Goal: Task Accomplishment & Management: Use online tool/utility

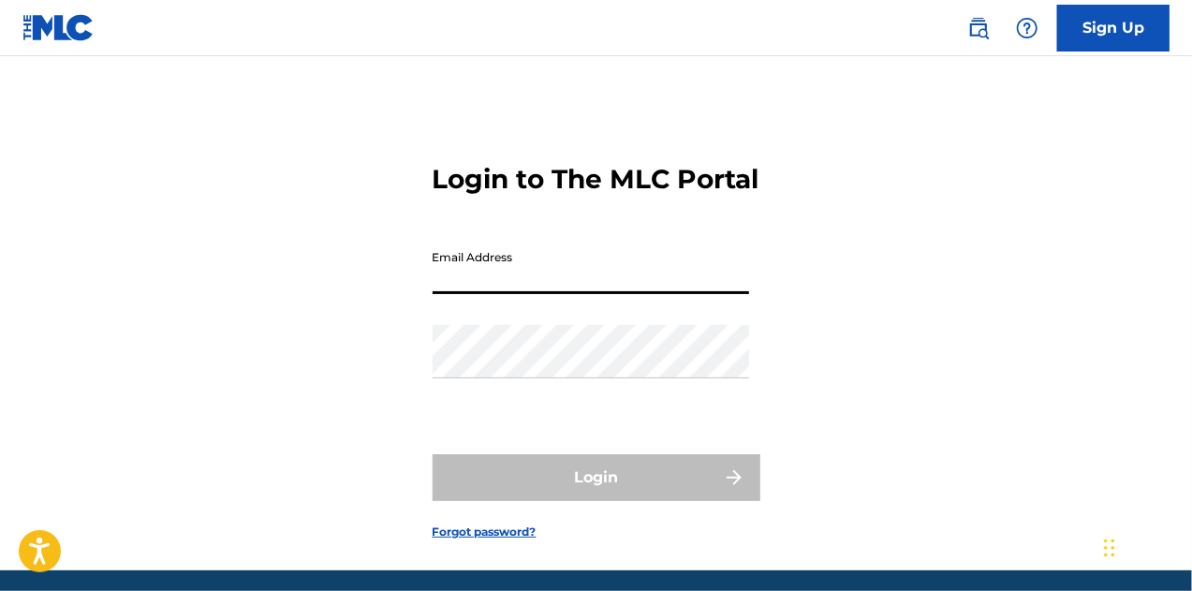
click at [522, 294] on input "Email Address" at bounding box center [591, 267] width 317 height 53
type input "[PERSON_NAME][EMAIL_ADDRESS][PERSON_NAME][DOMAIN_NAME]"
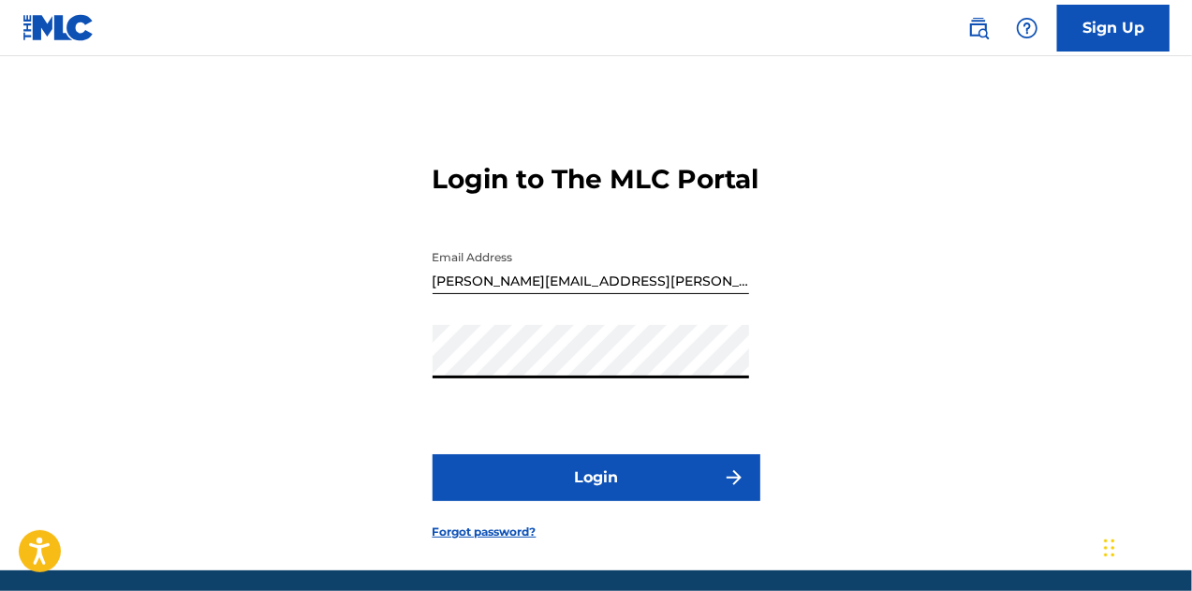
click at [433, 454] on button "Login" at bounding box center [597, 477] width 328 height 47
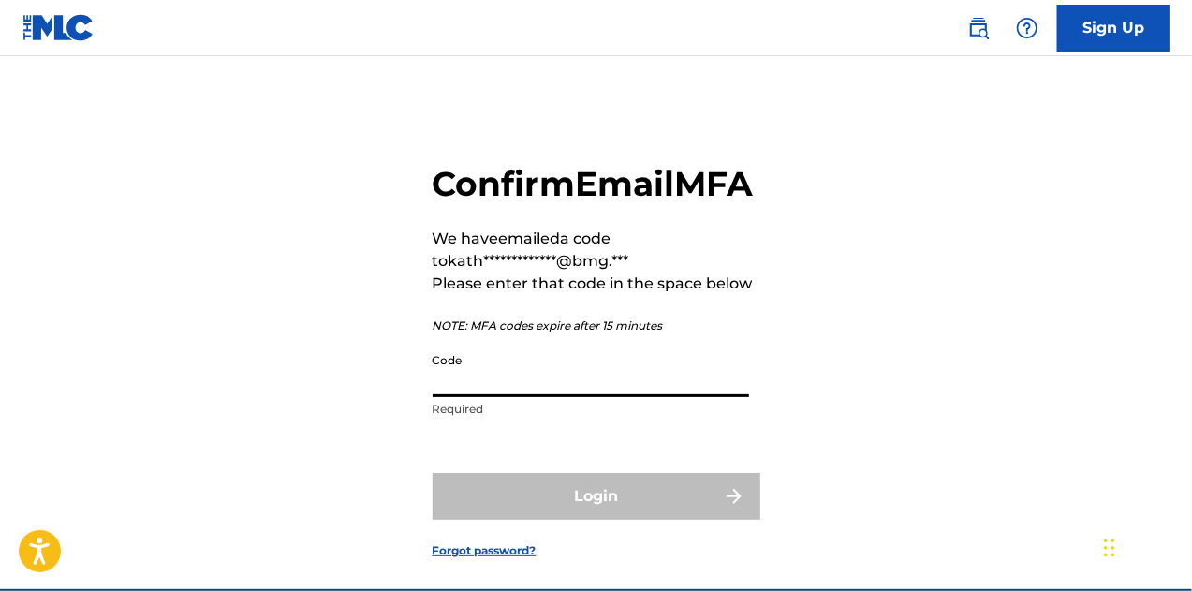
click at [510, 397] on input "Code" at bounding box center [591, 370] width 317 height 53
paste input "588896"
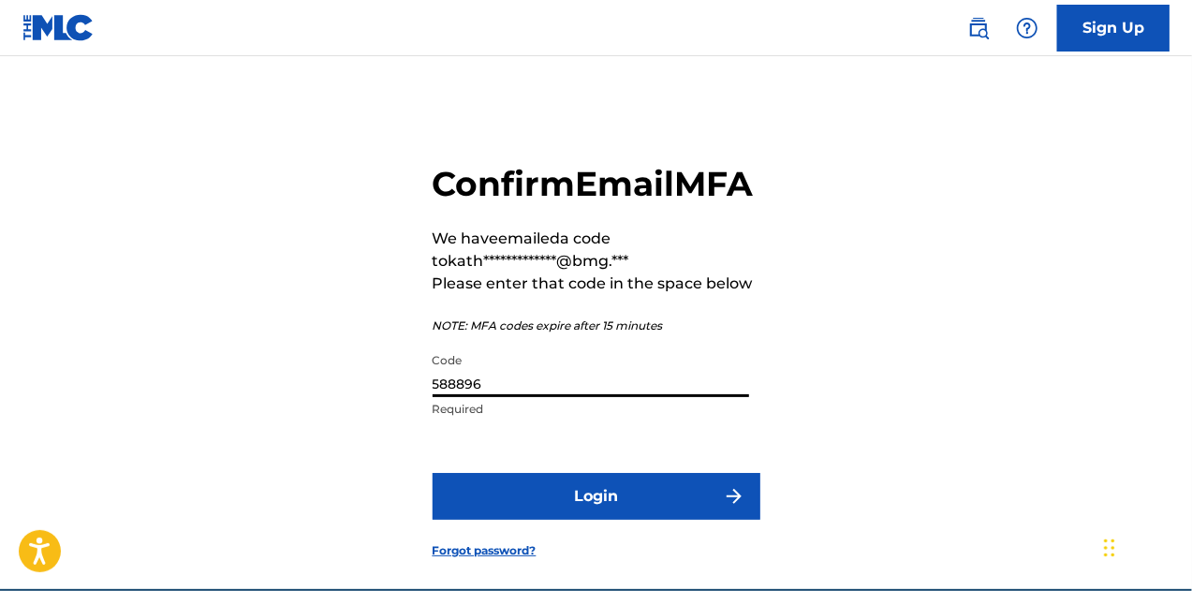
type input "588896"
click at [433, 473] on button "Login" at bounding box center [597, 496] width 328 height 47
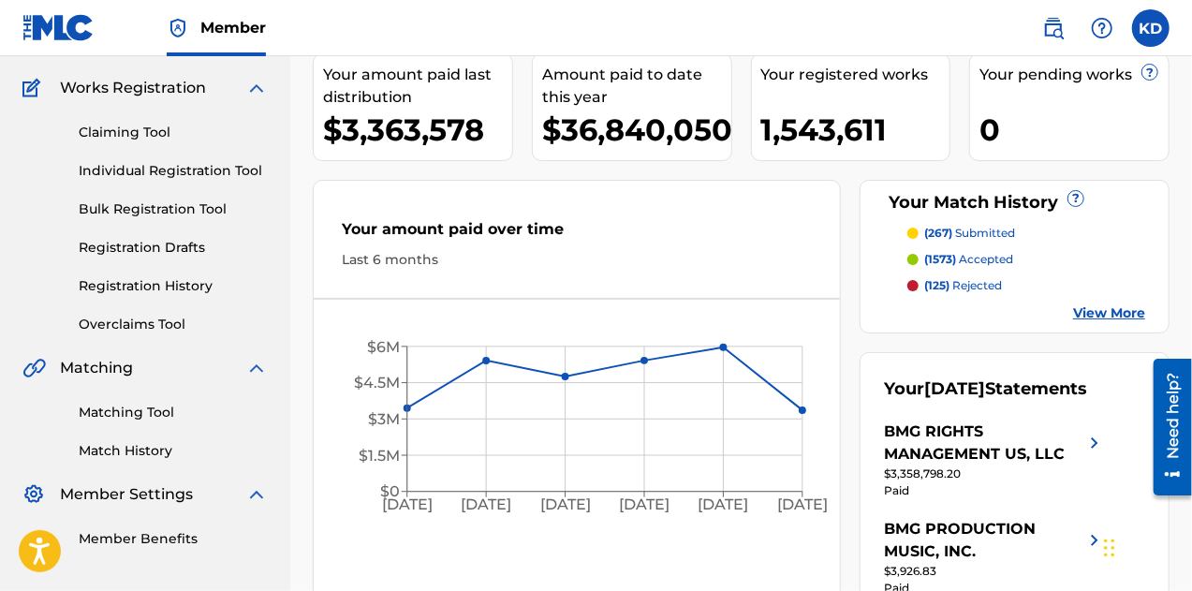
scroll to position [147, 0]
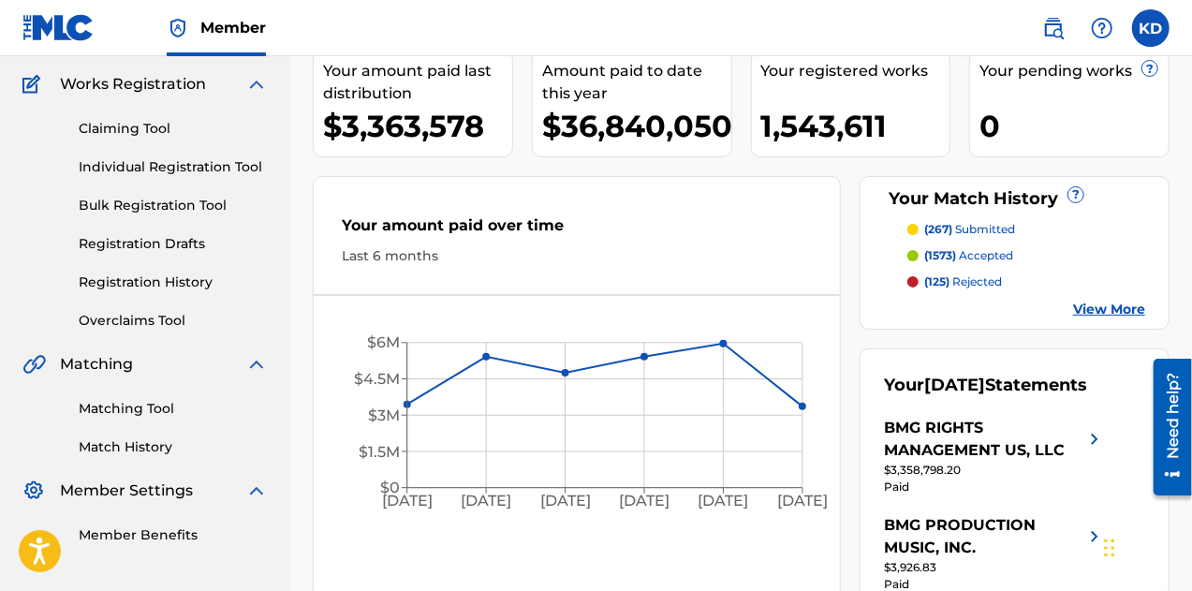
click at [115, 414] on link "Matching Tool" at bounding box center [173, 409] width 189 height 20
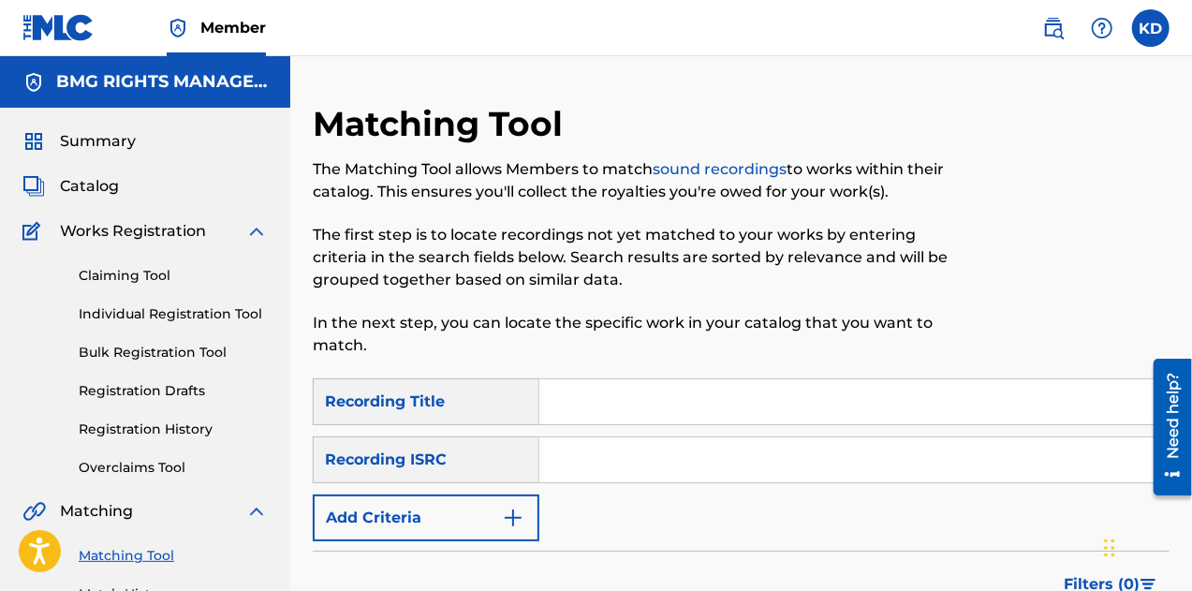
click at [575, 401] on input "Search Form" at bounding box center [853, 401] width 629 height 45
type input "captain [PERSON_NAME]"
click at [466, 521] on button "Add Criteria" at bounding box center [426, 518] width 227 height 47
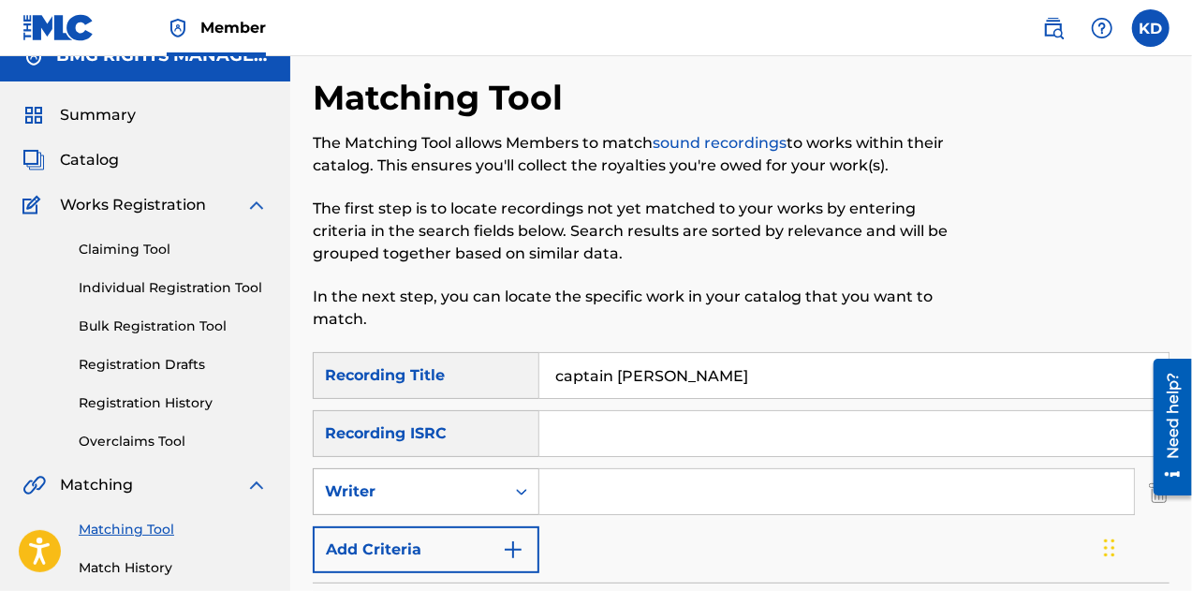
scroll to position [28, 0]
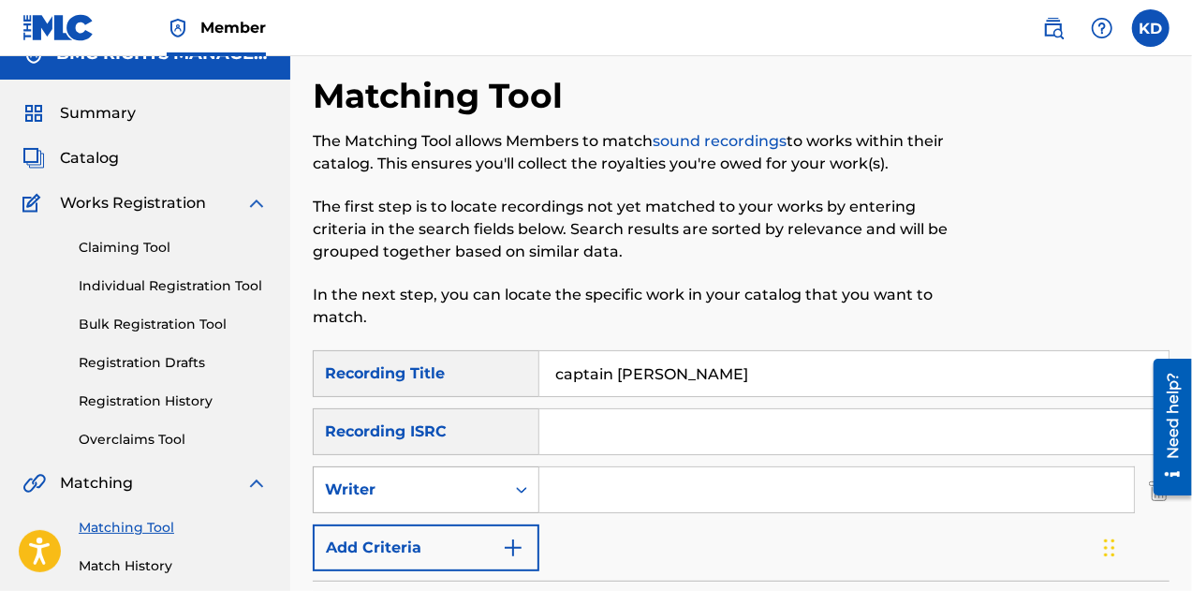
click at [453, 498] on div "Writer" at bounding box center [409, 490] width 169 height 22
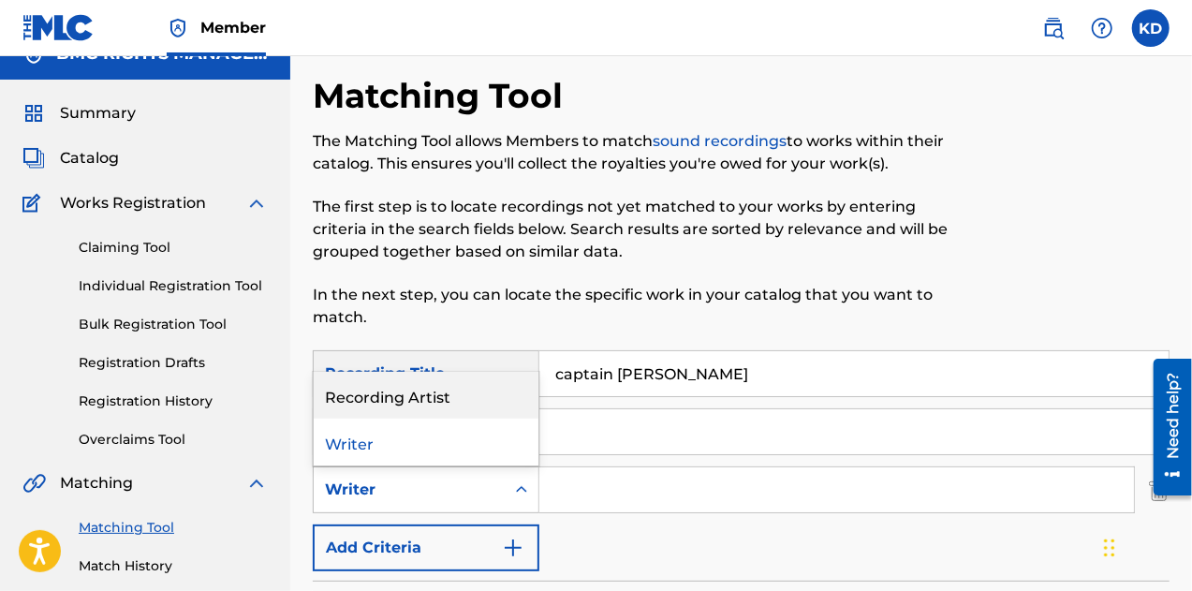
click at [429, 402] on div "Recording Artist" at bounding box center [426, 395] width 225 height 47
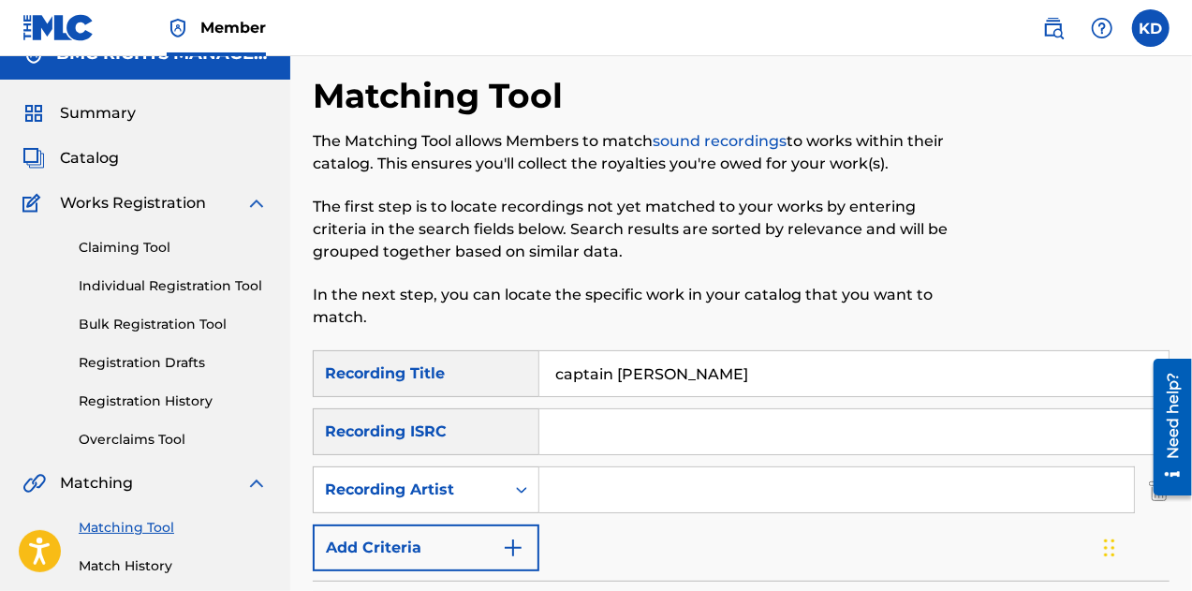
click at [644, 472] on input "Search Form" at bounding box center [836, 489] width 595 height 45
type input "[PERSON_NAME]"
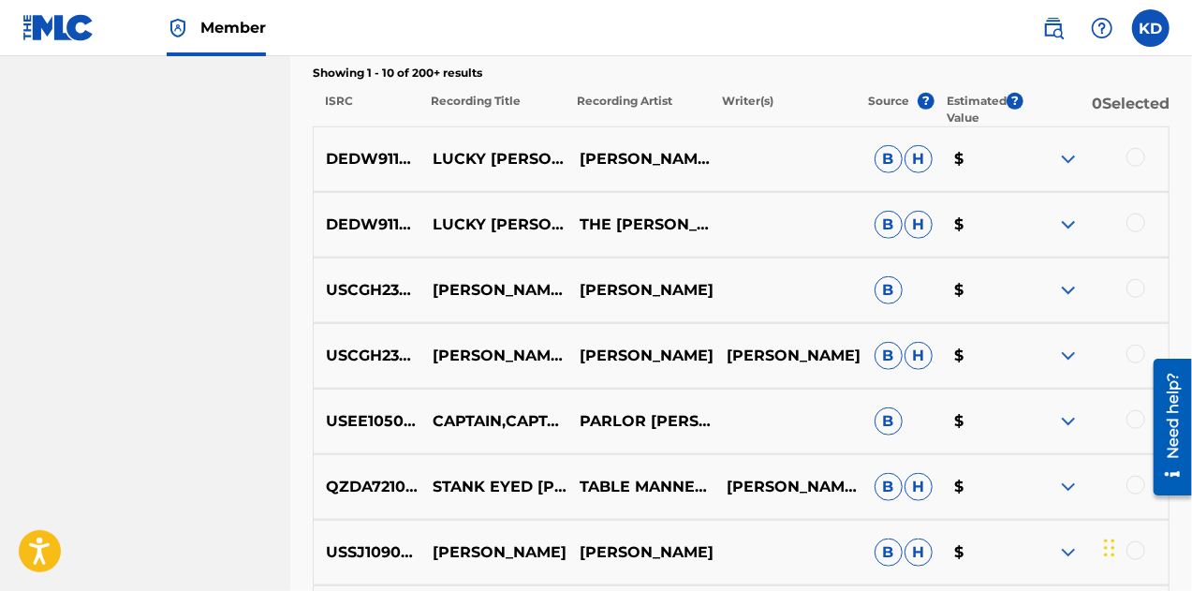
scroll to position [699, 0]
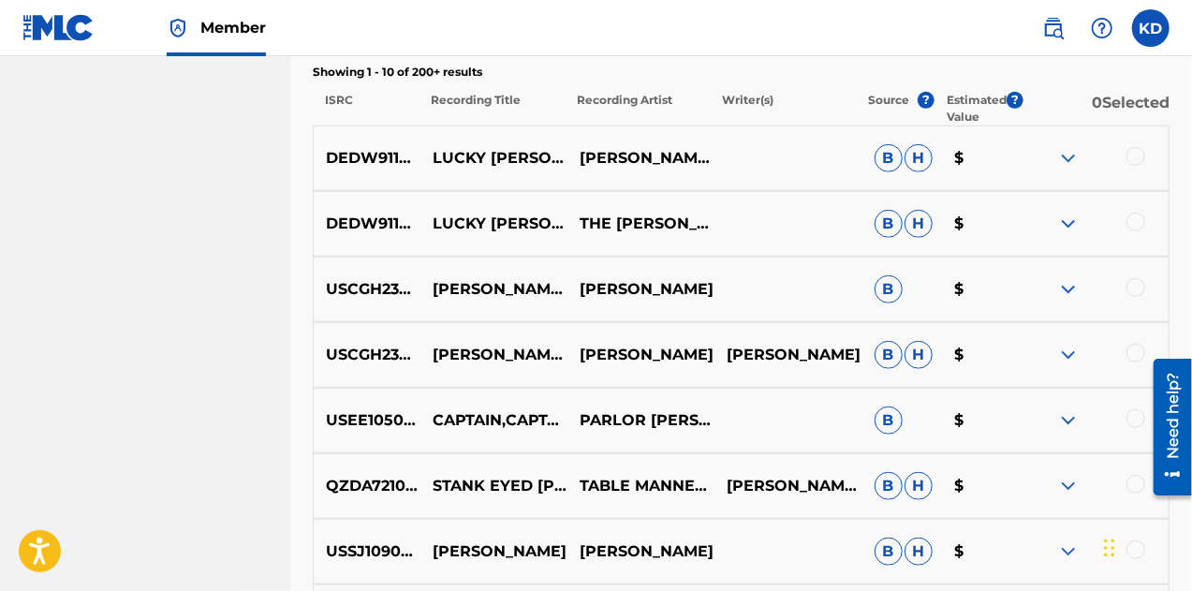
click at [1066, 167] on img at bounding box center [1068, 158] width 22 height 22
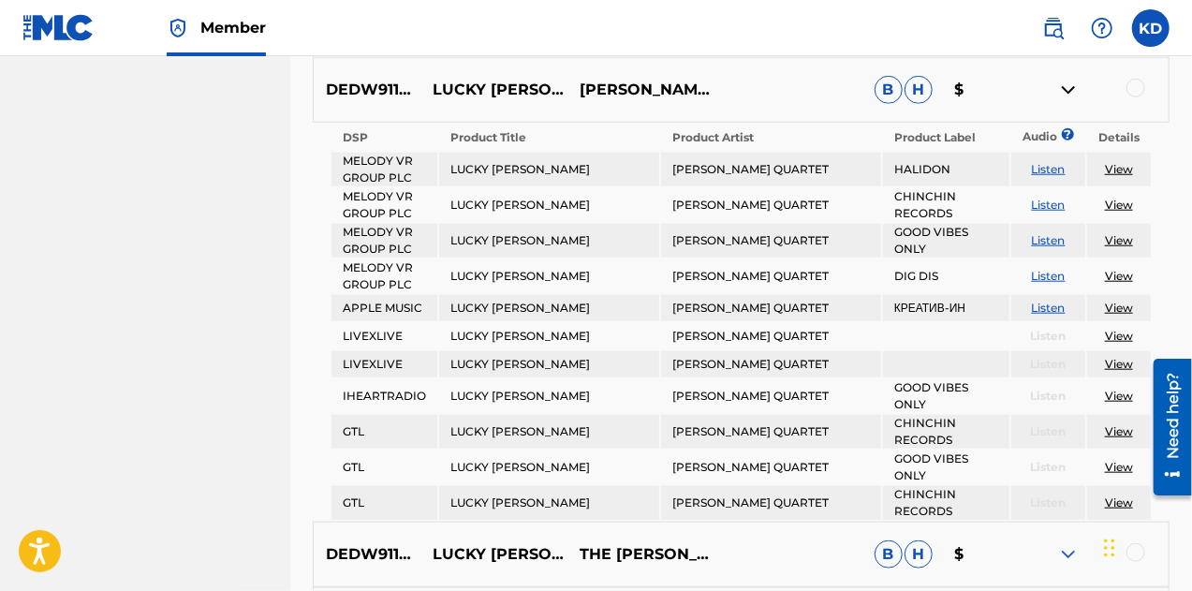
scroll to position [771, 0]
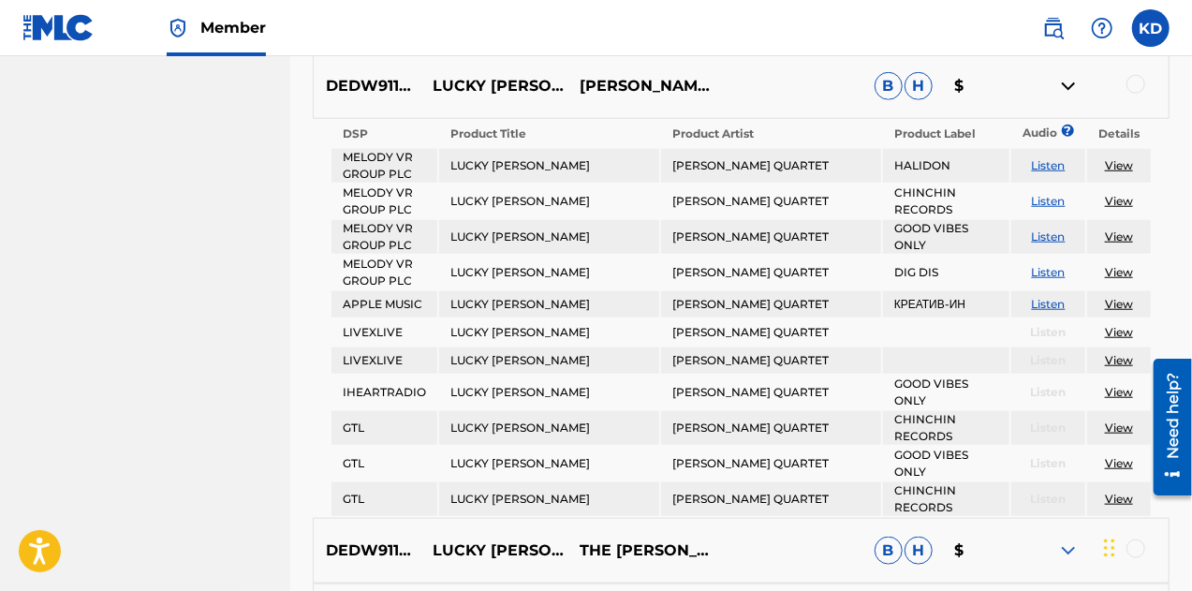
click at [1115, 168] on link "View" at bounding box center [1119, 165] width 28 height 14
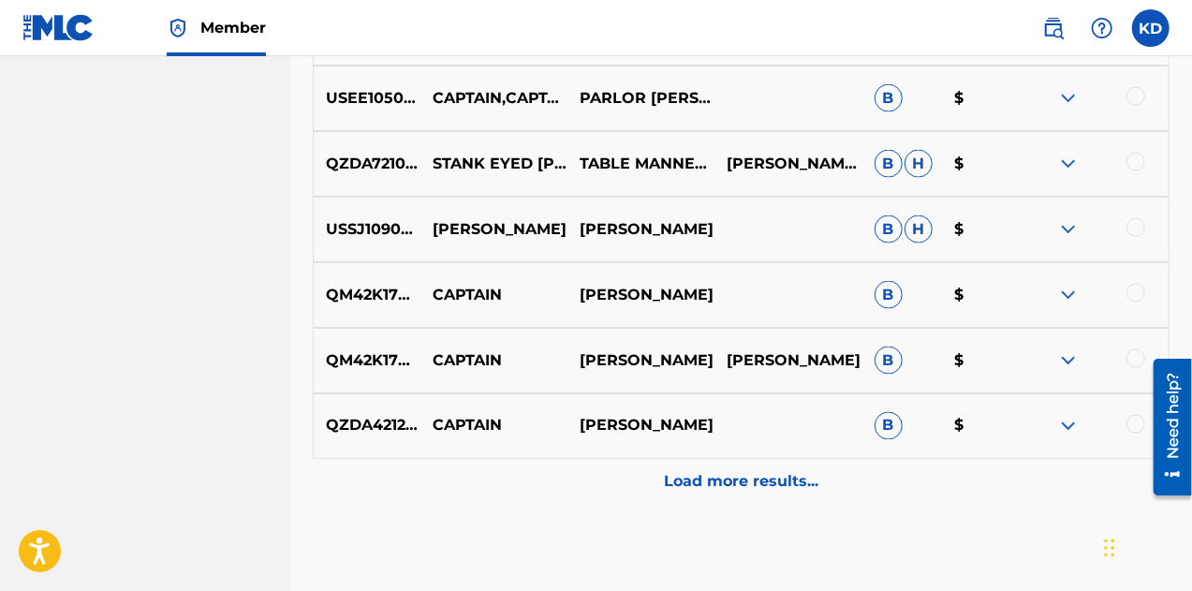
scroll to position [1476, 0]
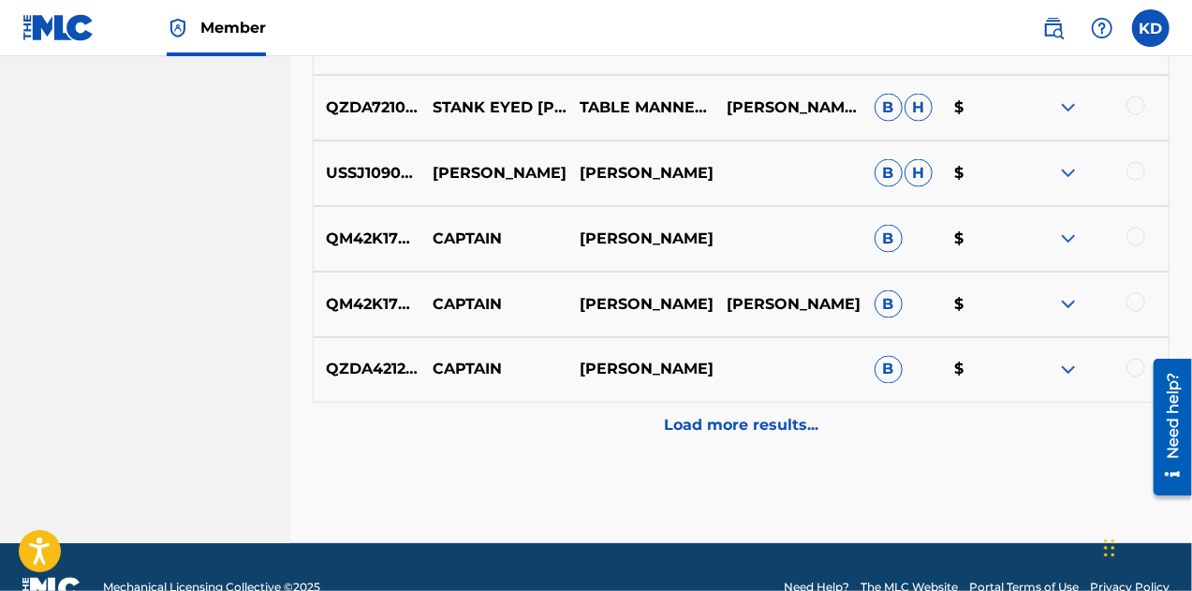
click at [746, 424] on p "Load more results..." at bounding box center [741, 426] width 155 height 22
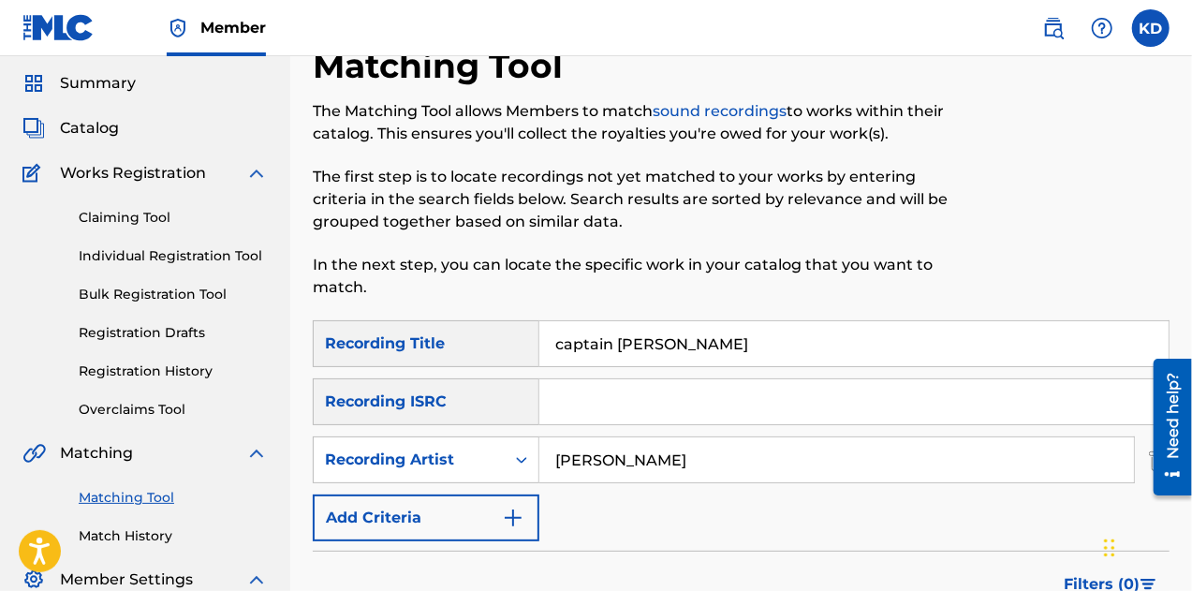
scroll to position [57, 0]
click at [131, 220] on link "Claiming Tool" at bounding box center [173, 219] width 189 height 20
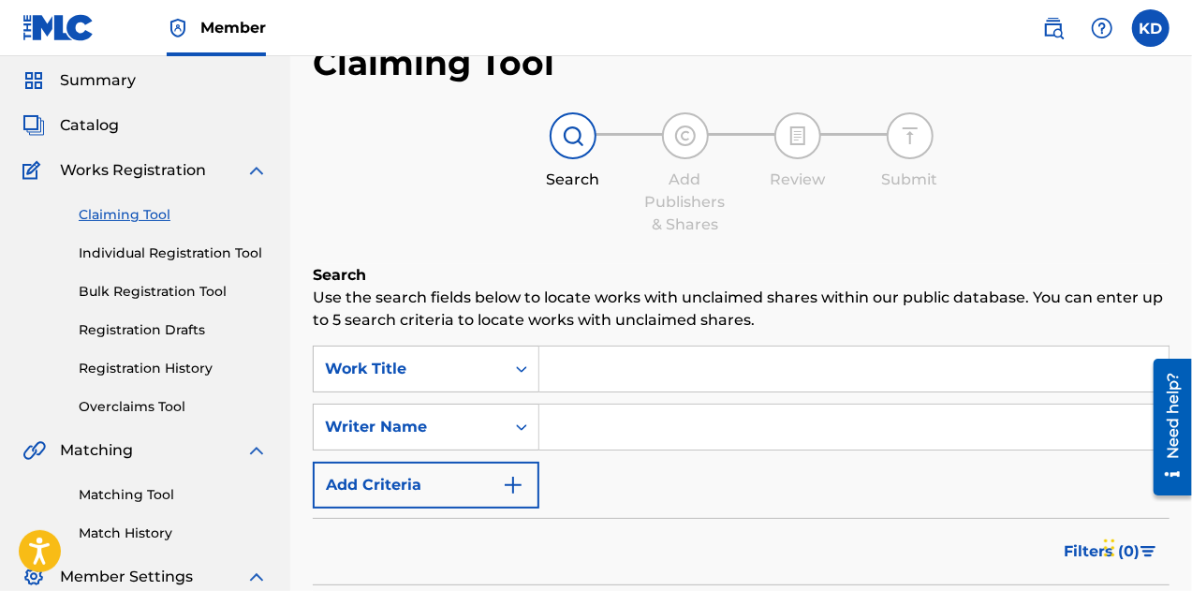
scroll to position [62, 0]
click at [570, 373] on input "Search Form" at bounding box center [853, 368] width 629 height 45
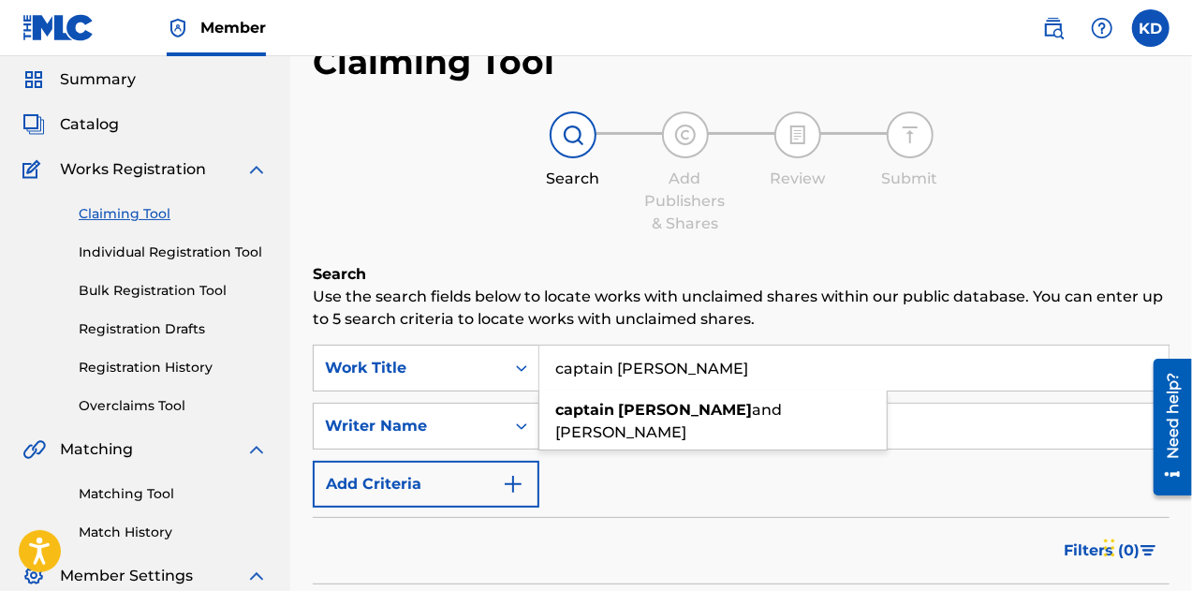
type input "captain [PERSON_NAME]"
click at [603, 467] on div "SearchWithCriteriafc35f9b5-1bb7-4850-a899-42096864f060 Work Title captain [PERS…" at bounding box center [741, 426] width 857 height 163
click at [603, 438] on input "Search Form" at bounding box center [853, 426] width 629 height 45
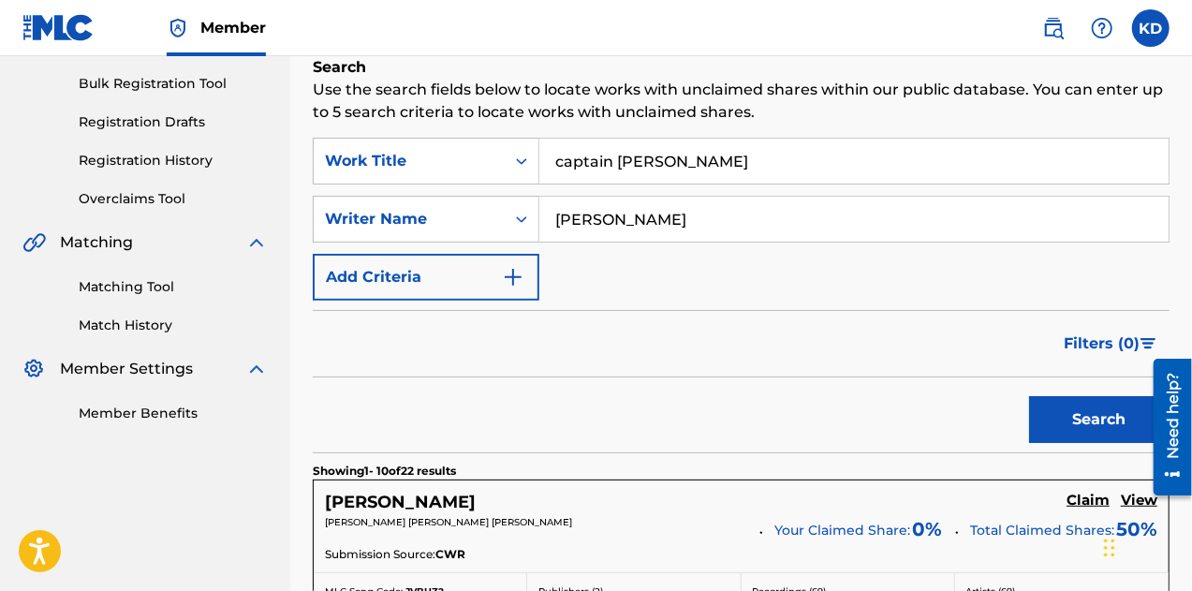
scroll to position [268, 0]
drag, startPoint x: 620, startPoint y: 228, endPoint x: 508, endPoint y: 231, distance: 112.5
click at [508, 231] on div "SearchWithCriteriad40f566d-b130-4417-934e-8ec8b7f6011a Writer Name [PERSON_NAME]" at bounding box center [741, 220] width 857 height 47
type input "[PERSON_NAME]"
click at [1029, 397] on button "Search" at bounding box center [1099, 420] width 140 height 47
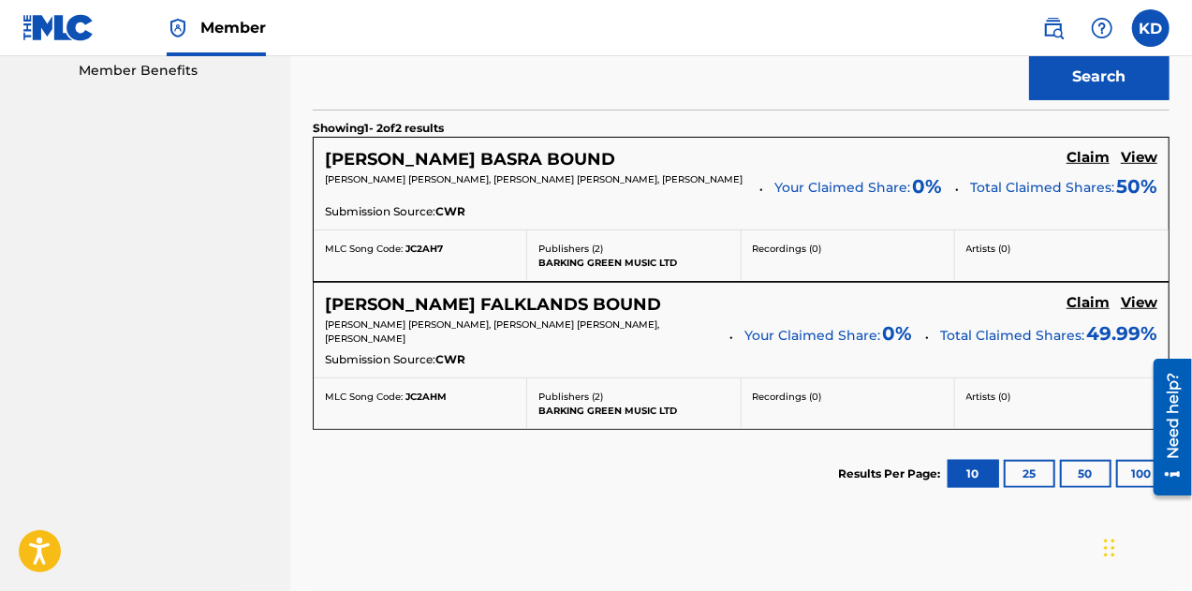
scroll to position [615, 0]
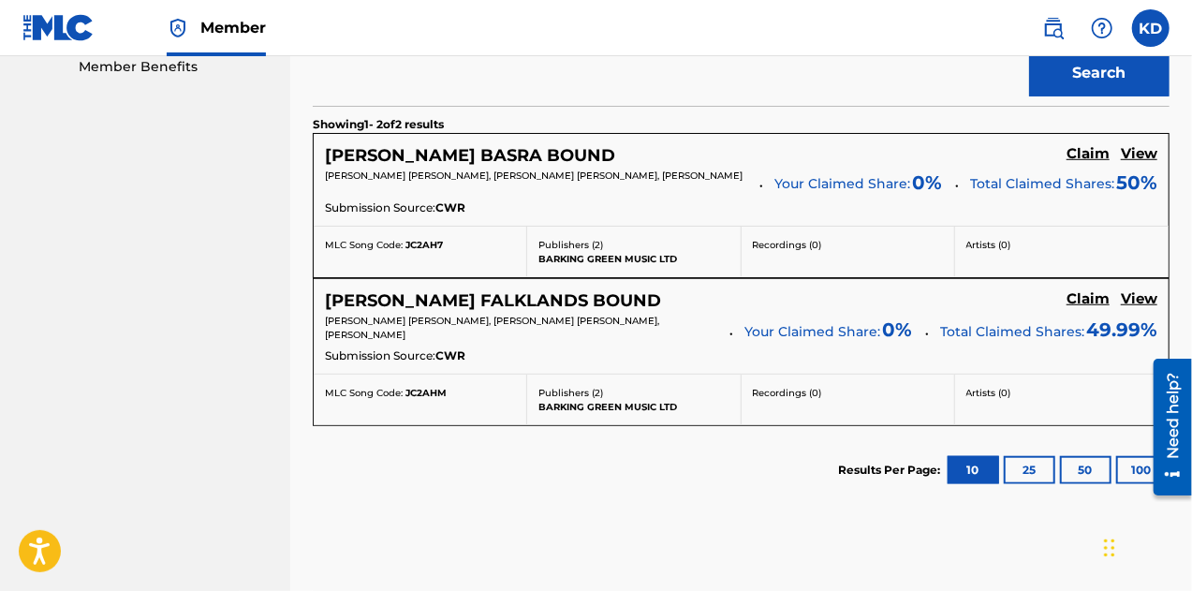
click at [1022, 469] on button "25" at bounding box center [1030, 470] width 52 height 28
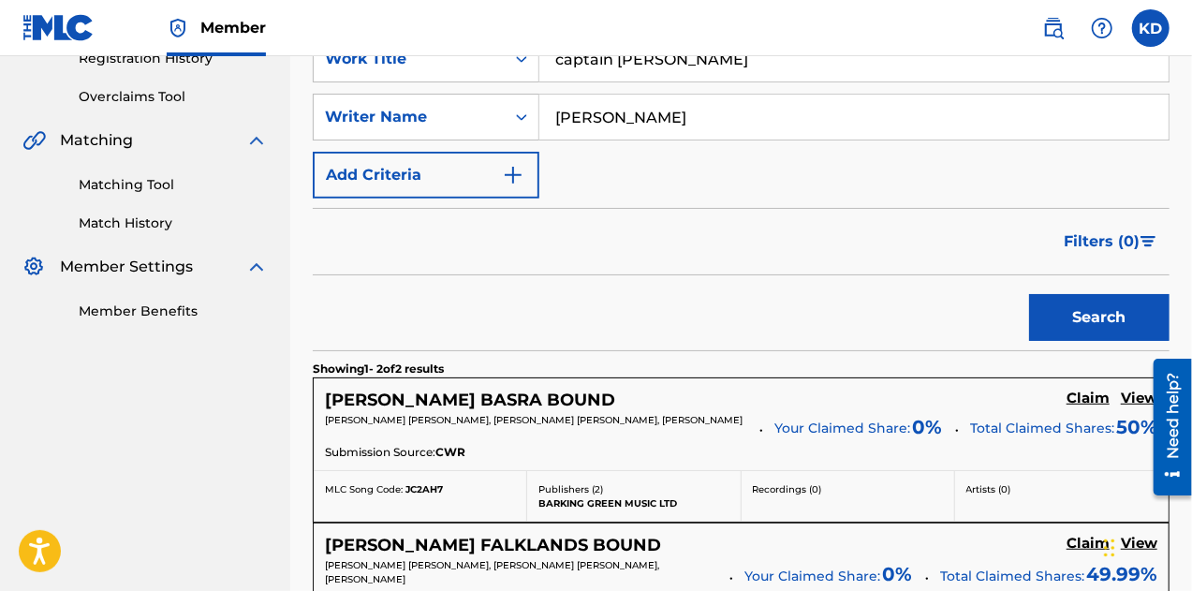
scroll to position [368, 0]
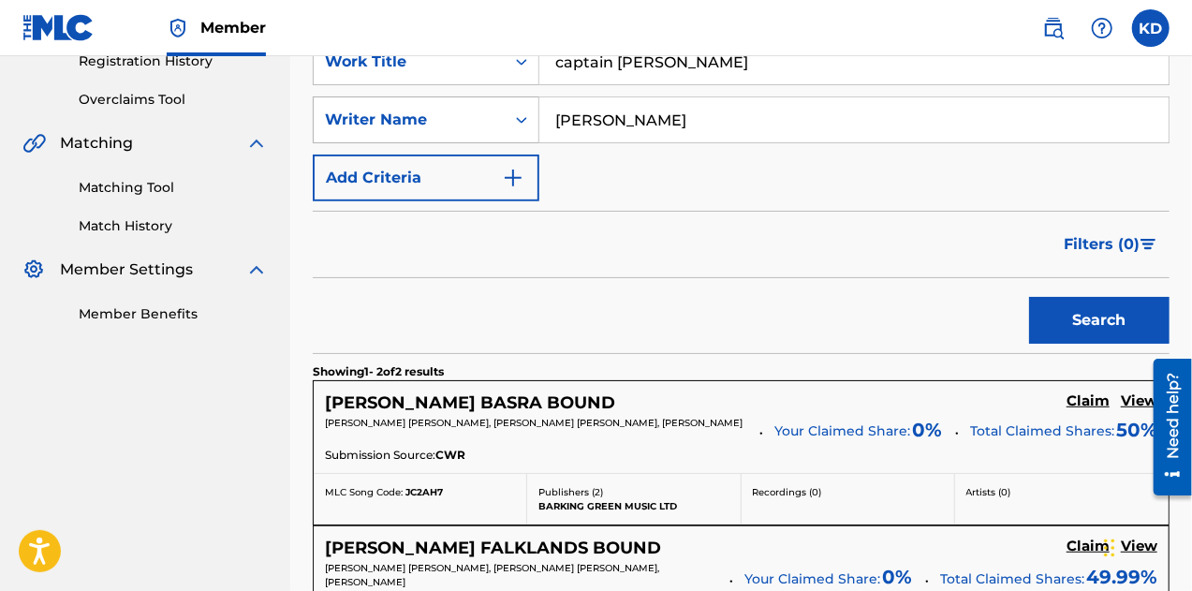
click at [483, 123] on div "Writer Name" at bounding box center [409, 120] width 169 height 22
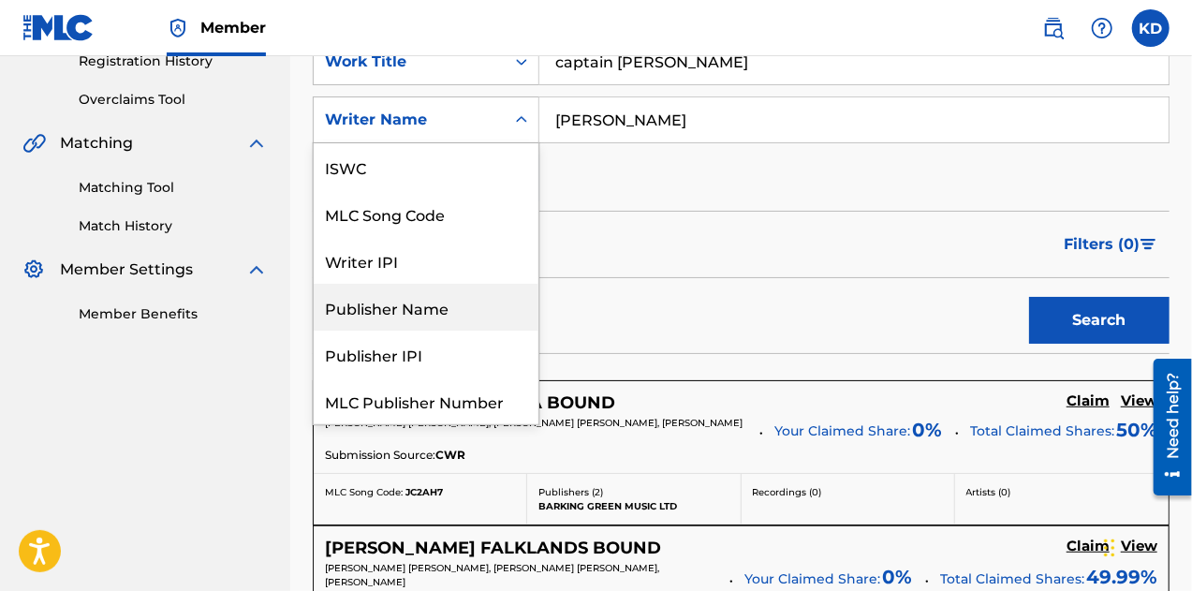
scroll to position [47, 0]
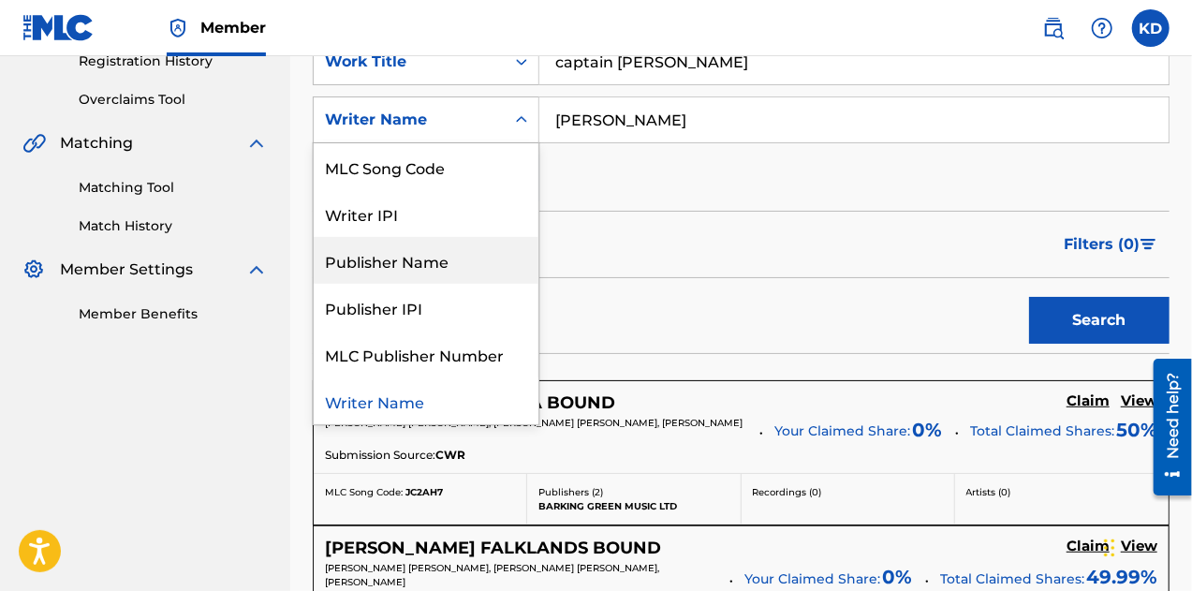
click at [411, 263] on div "Publisher Name" at bounding box center [426, 260] width 225 height 47
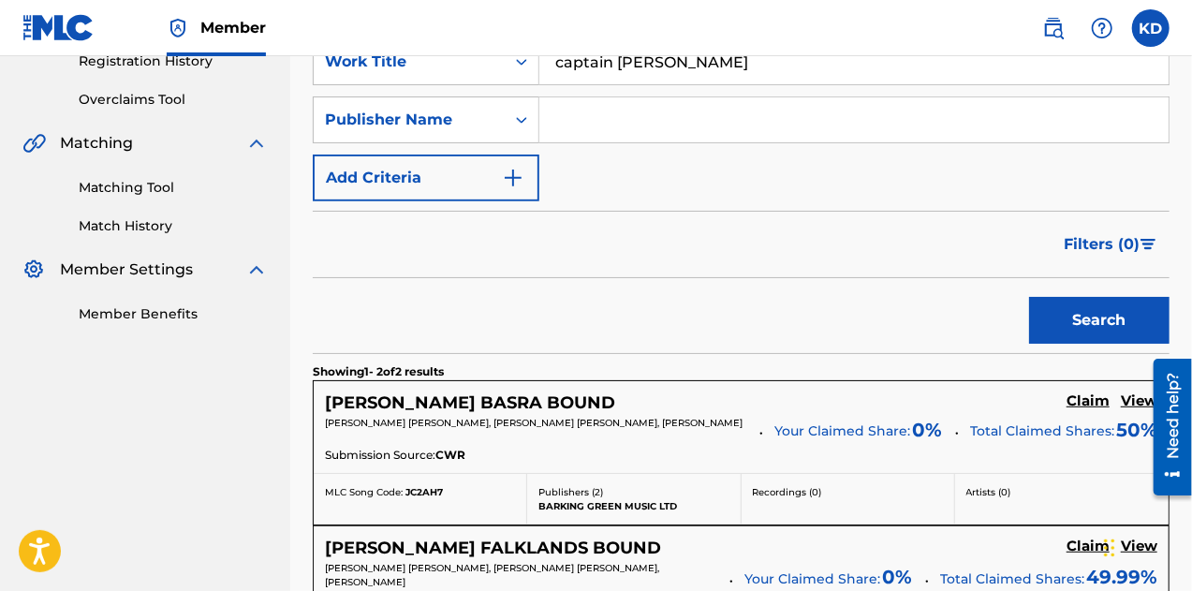
click at [685, 125] on input "Search Form" at bounding box center [853, 119] width 629 height 45
click at [1029, 297] on button "Search" at bounding box center [1099, 320] width 140 height 47
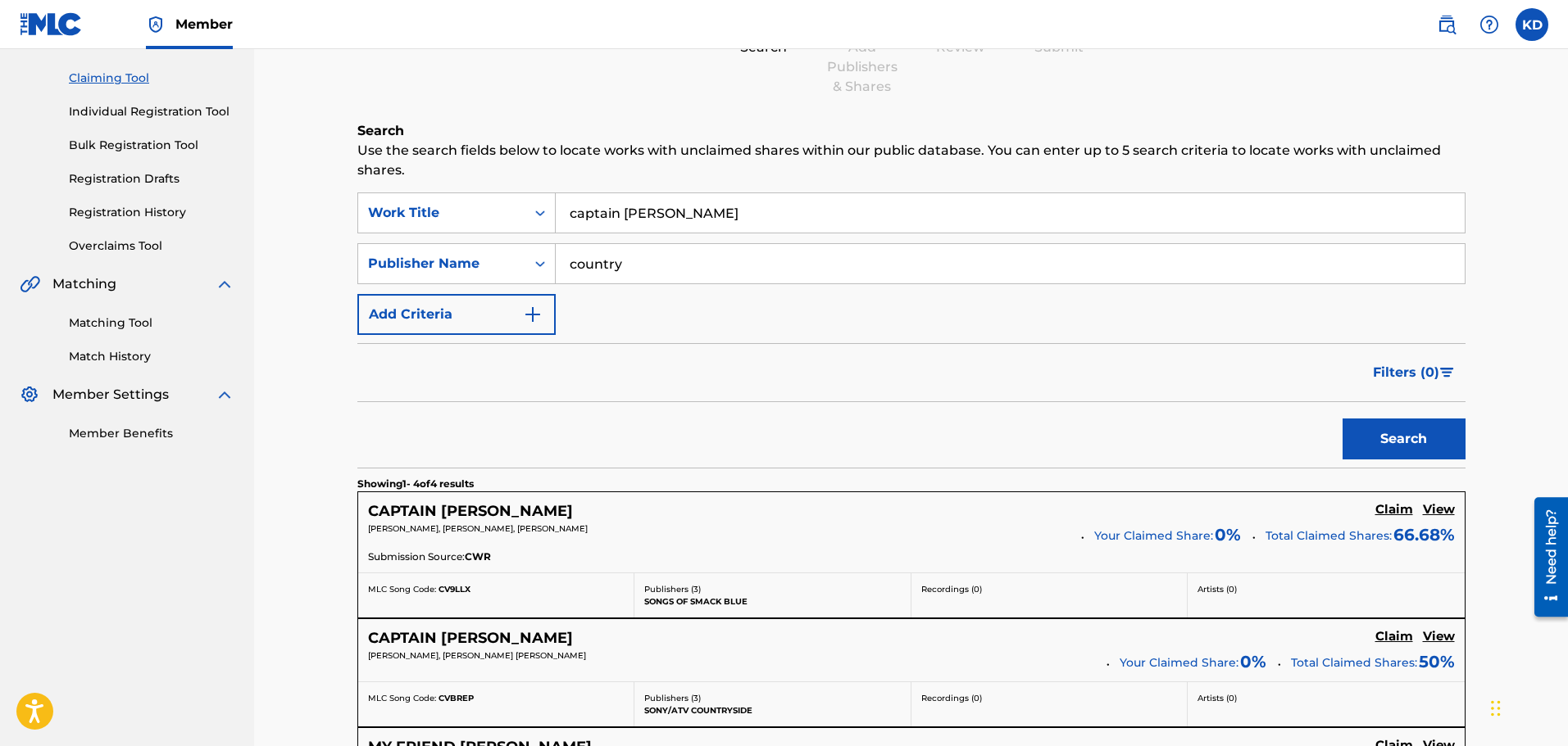
scroll to position [164, 0]
type input "country road music"
click at [1042, 418] on button "Search" at bounding box center [1404, 438] width 122 height 41
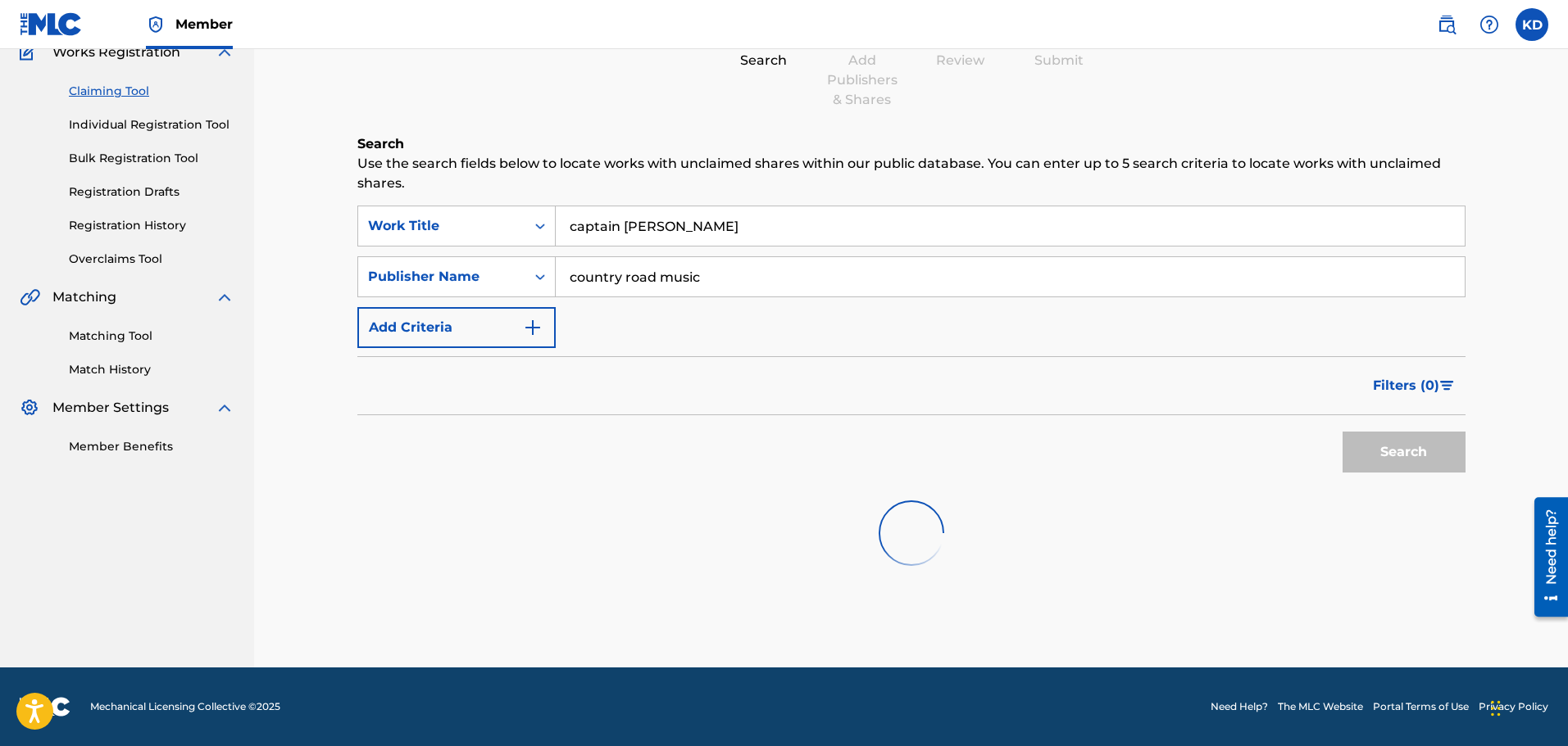
scroll to position [69, 0]
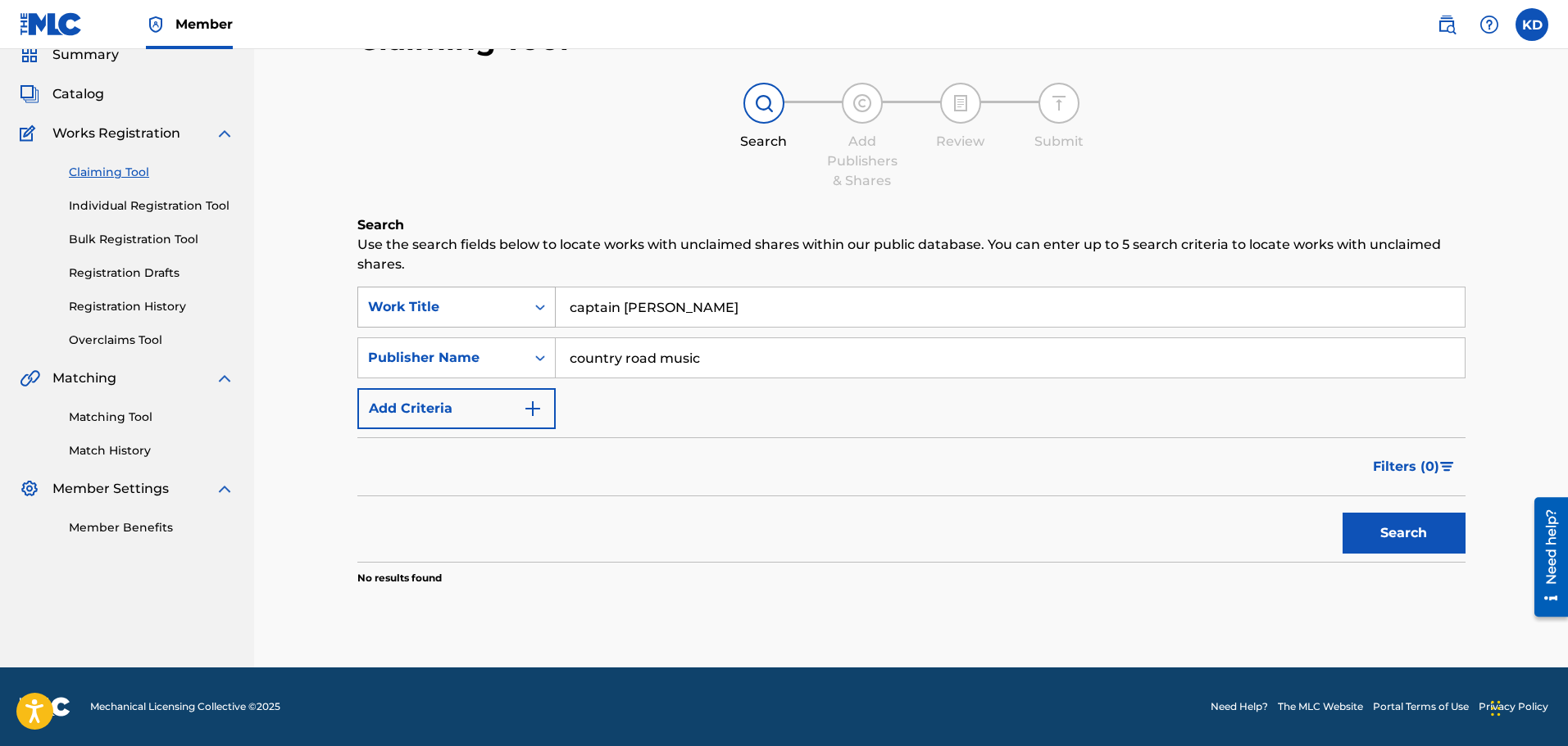
click at [484, 303] on div "Work Title" at bounding box center [442, 307] width 148 height 19
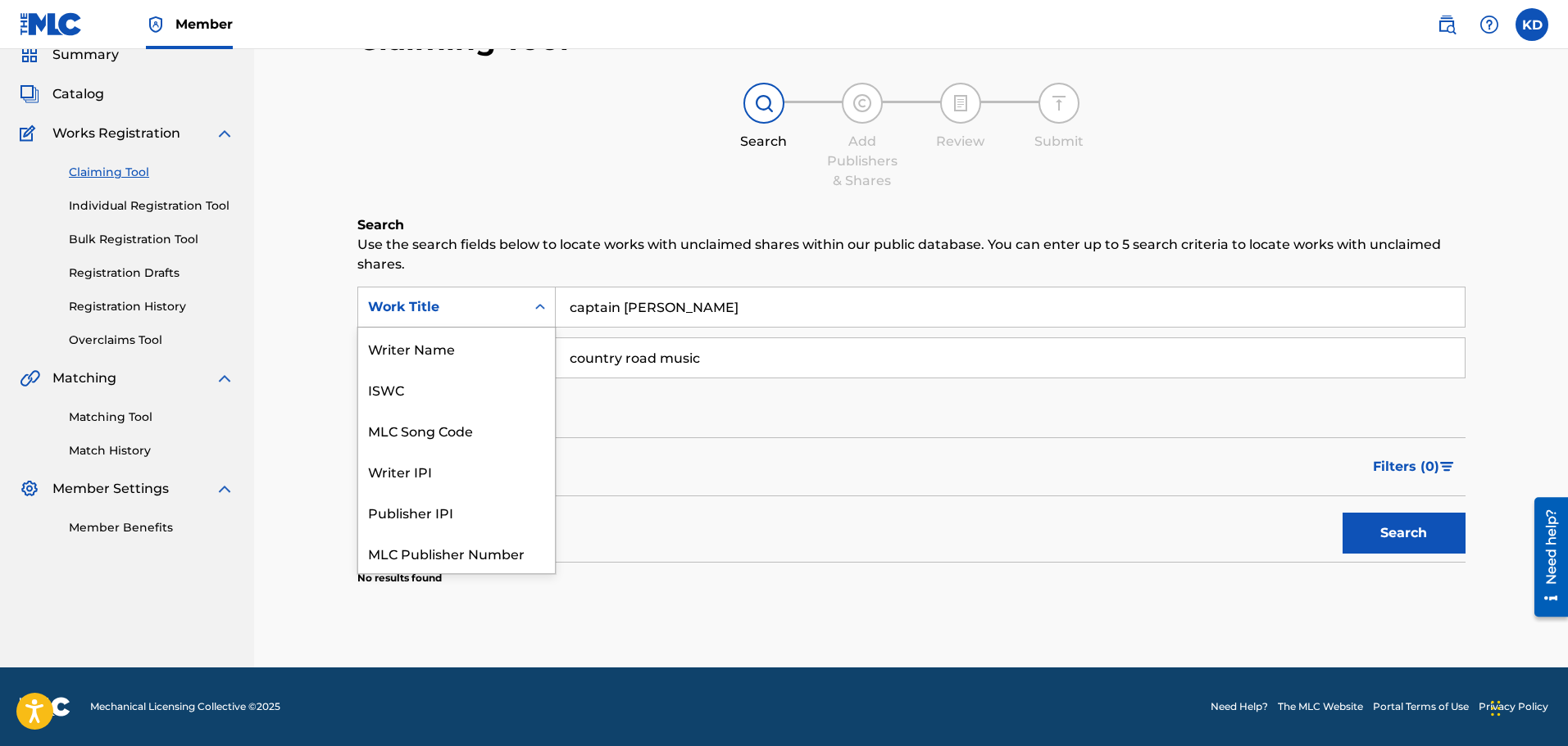
scroll to position [41, 0]
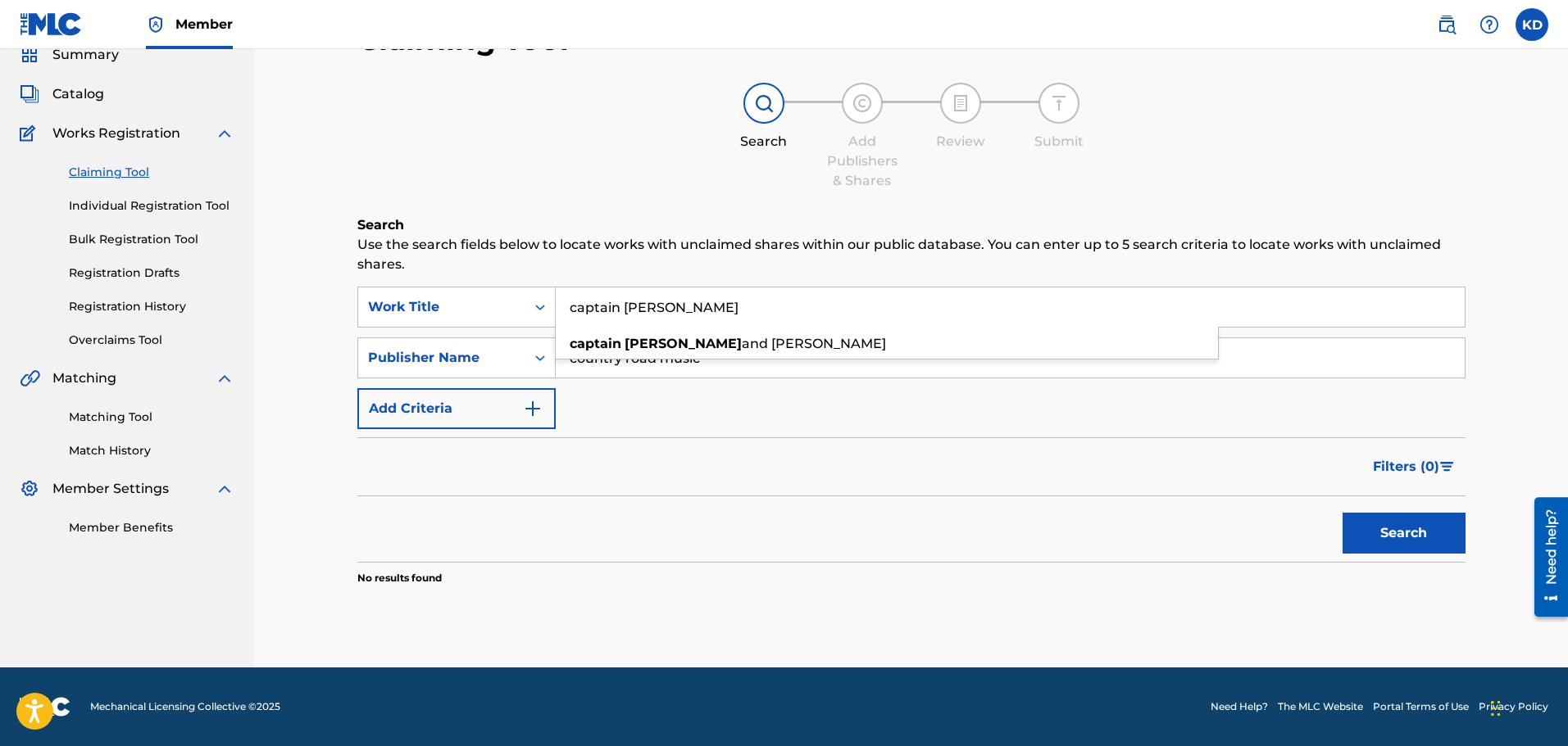
drag, startPoint x: 688, startPoint y: 321, endPoint x: 555, endPoint y: 313, distance: 133.2
click at [556, 313] on input "captain [PERSON_NAME]" at bounding box center [1010, 307] width 909 height 39
drag, startPoint x: 716, startPoint y: 359, endPoint x: 562, endPoint y: 358, distance: 154.0
click at [562, 358] on input "country road music" at bounding box center [1010, 358] width 909 height 39
click at [1042, 516] on button "Search" at bounding box center [1404, 533] width 122 height 41
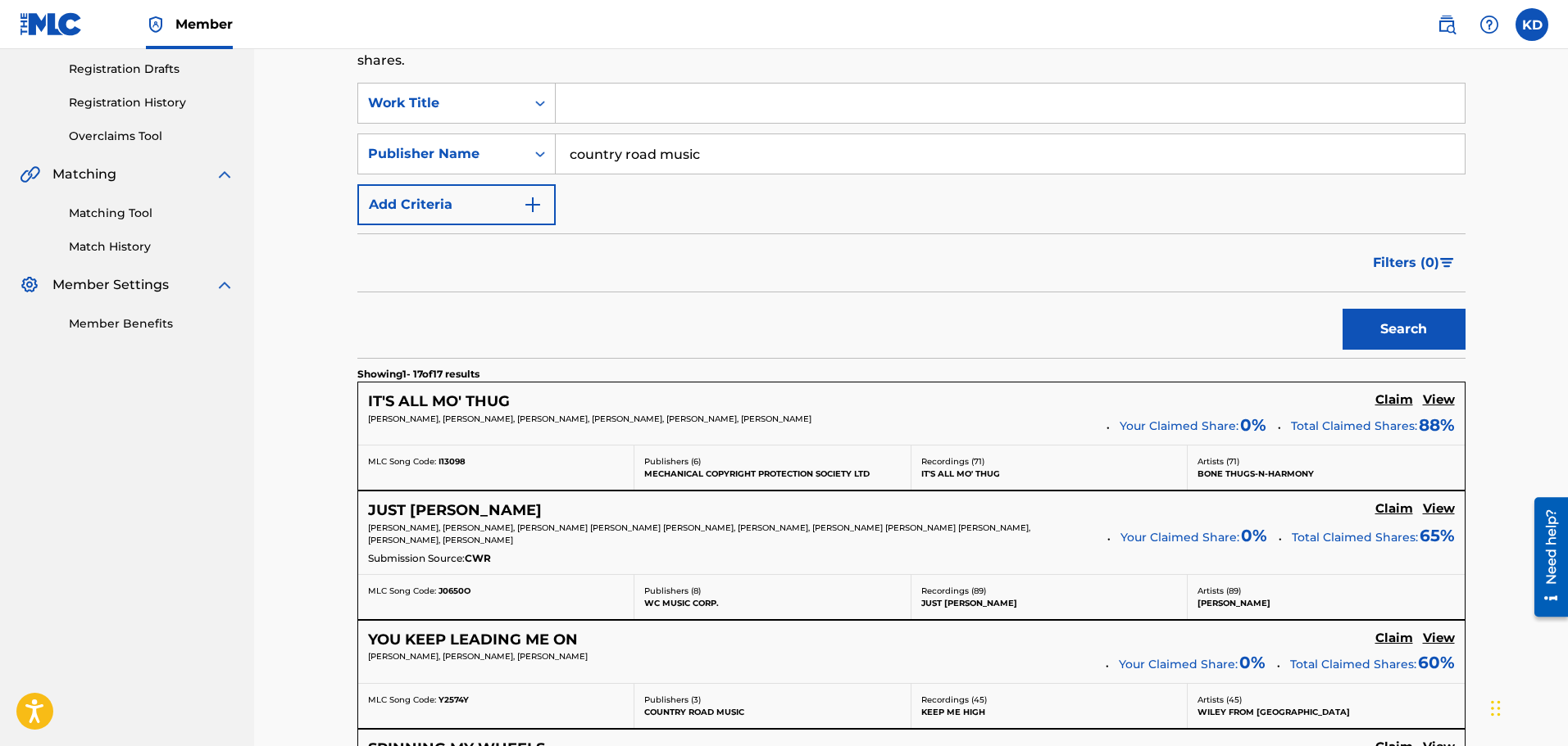
scroll to position [314, 0]
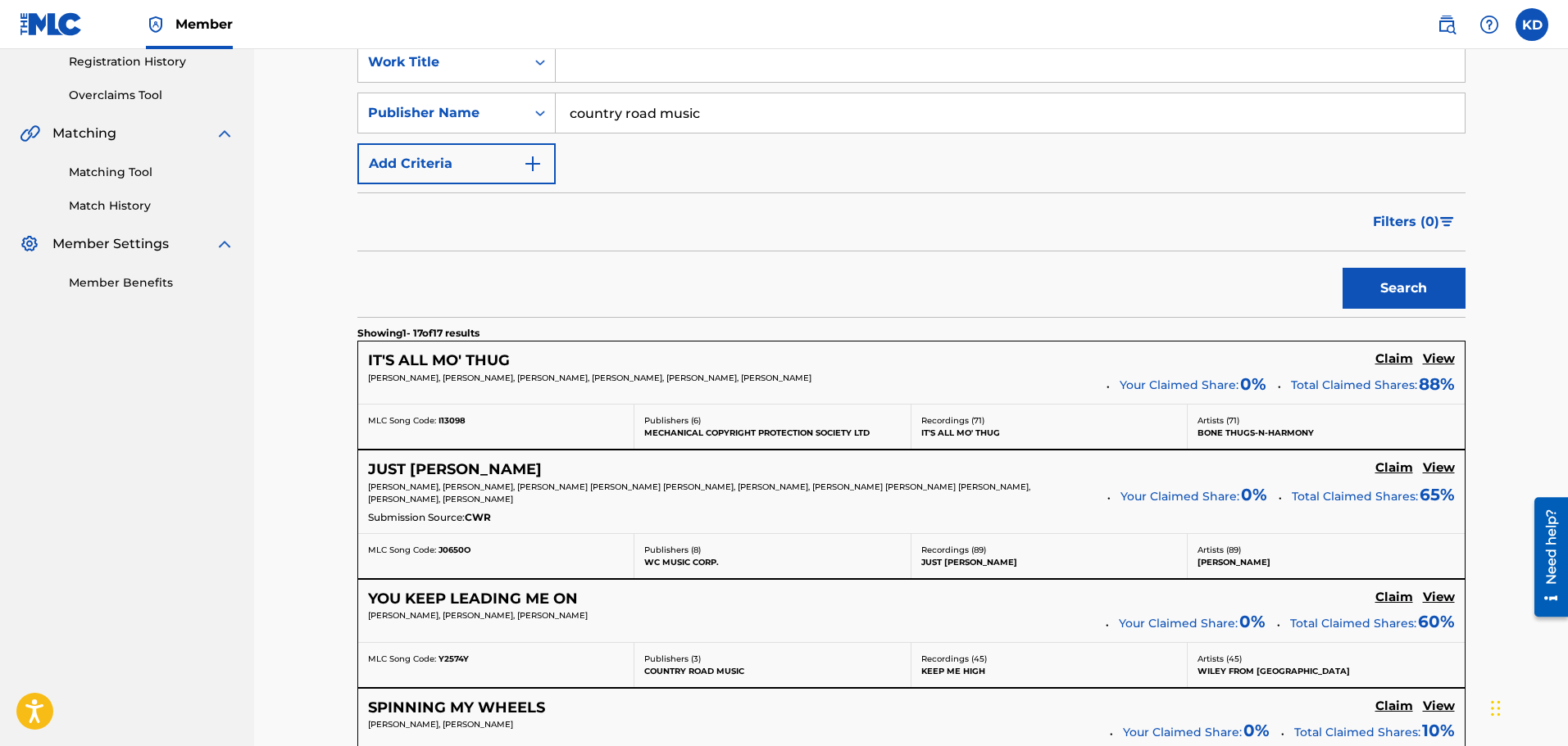
click at [1042, 361] on h5 "View" at bounding box center [1438, 359] width 32 height 16
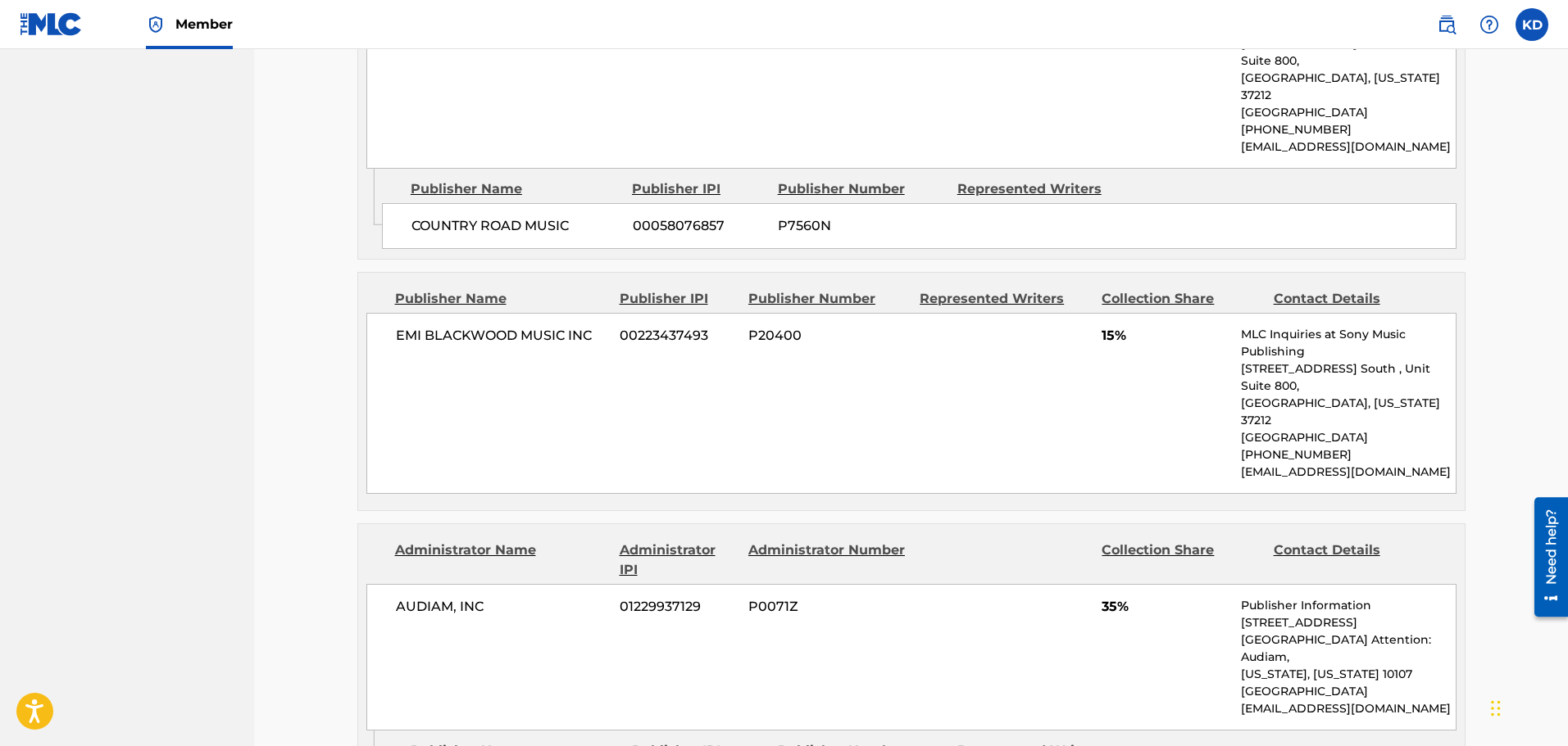
scroll to position [1063, 0]
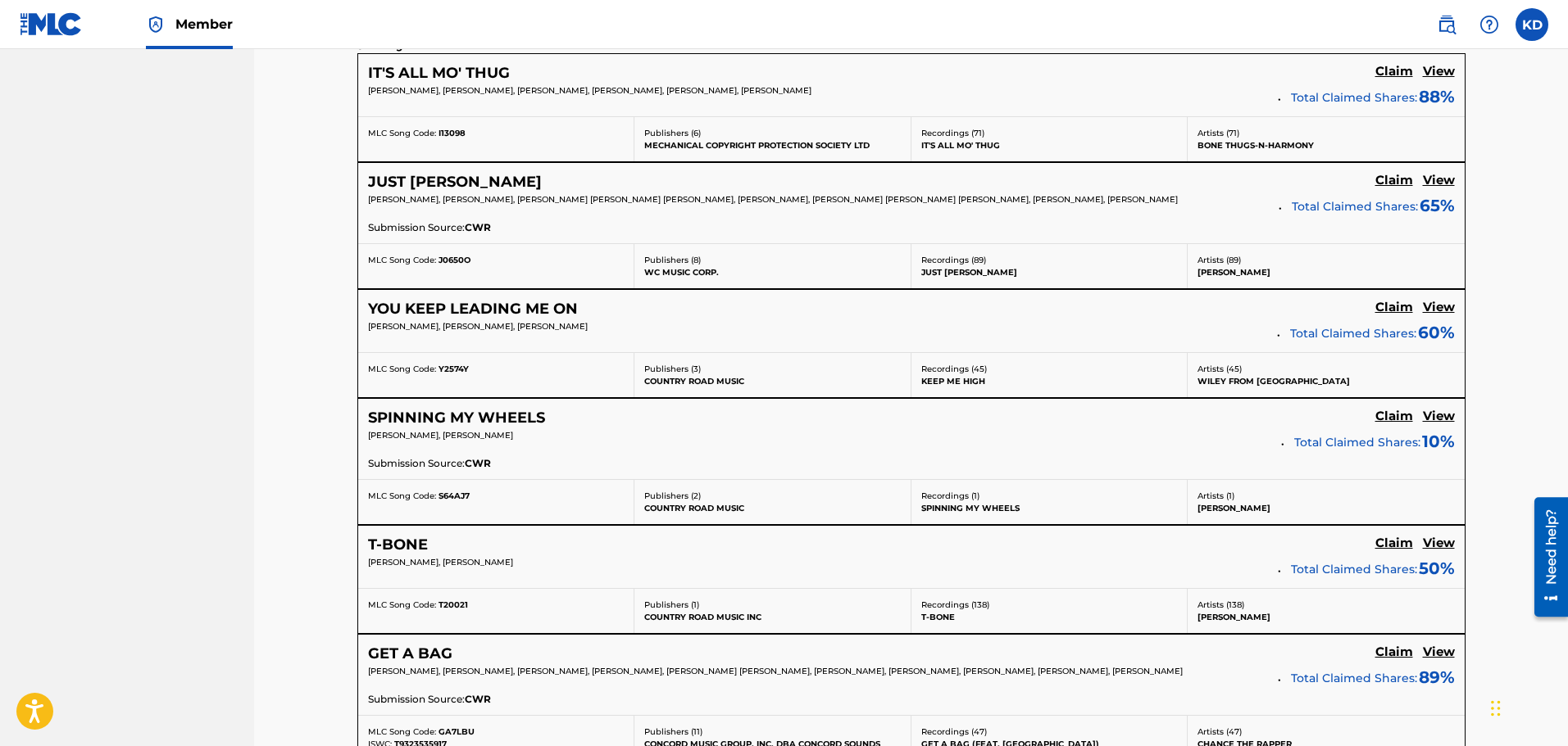
scroll to position [641, 0]
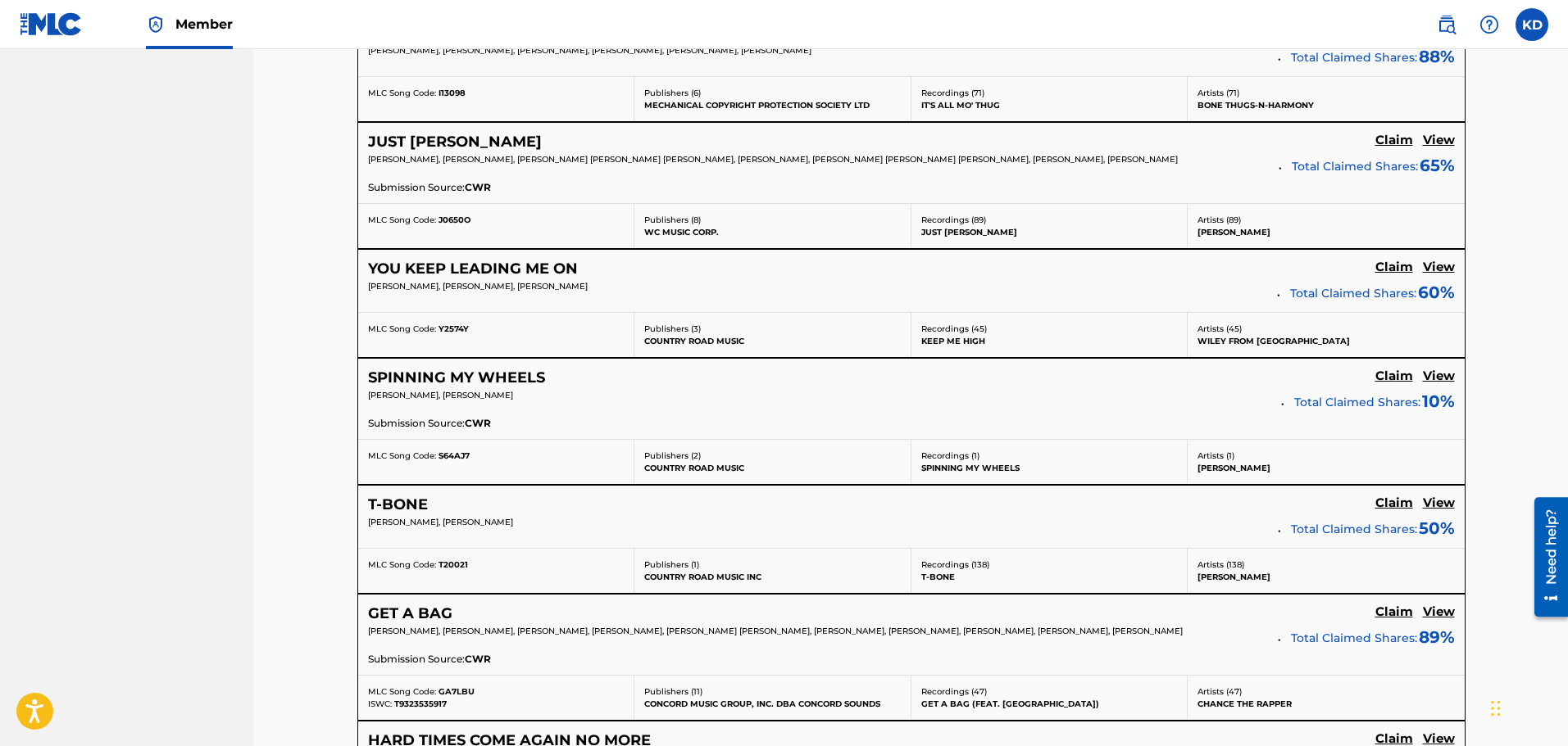
click at [1042, 510] on h5 "View" at bounding box center [1438, 504] width 32 height 16
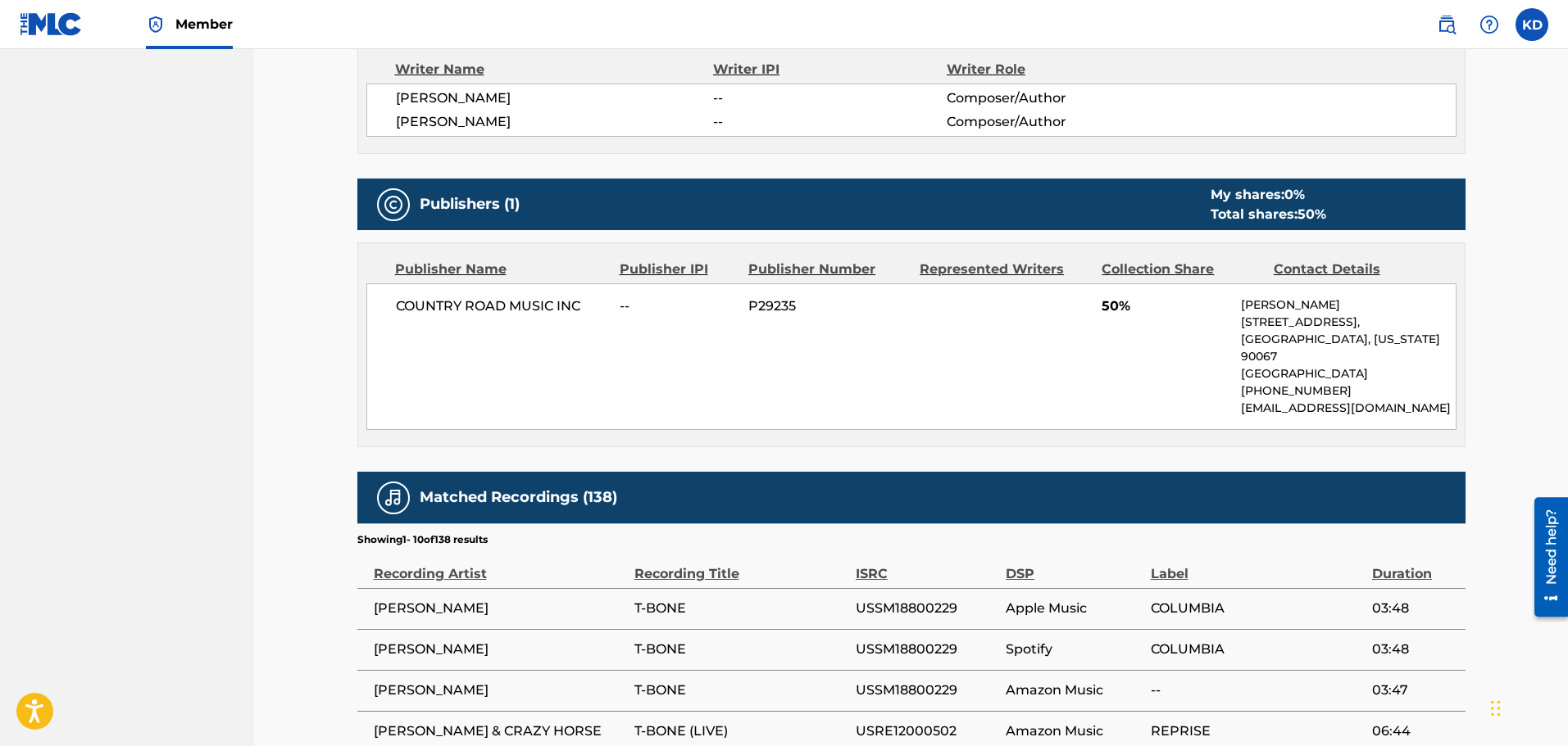
scroll to position [574, 0]
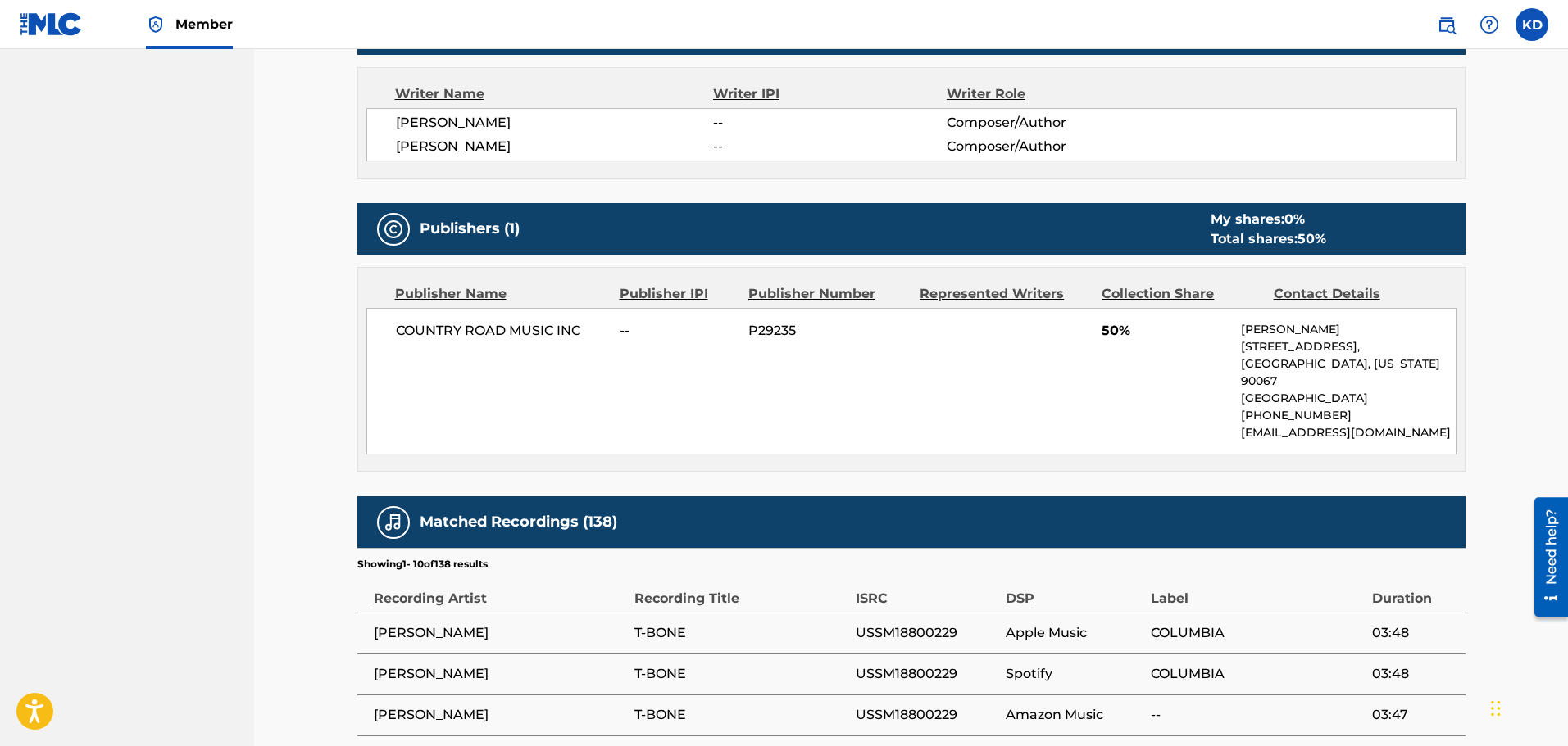
click at [240, 349] on nav "BMG RIGHTS MANAGEMENT US, LLC Summary Catalog Works Registration Claiming Tool …" at bounding box center [127, 312] width 254 height 1673
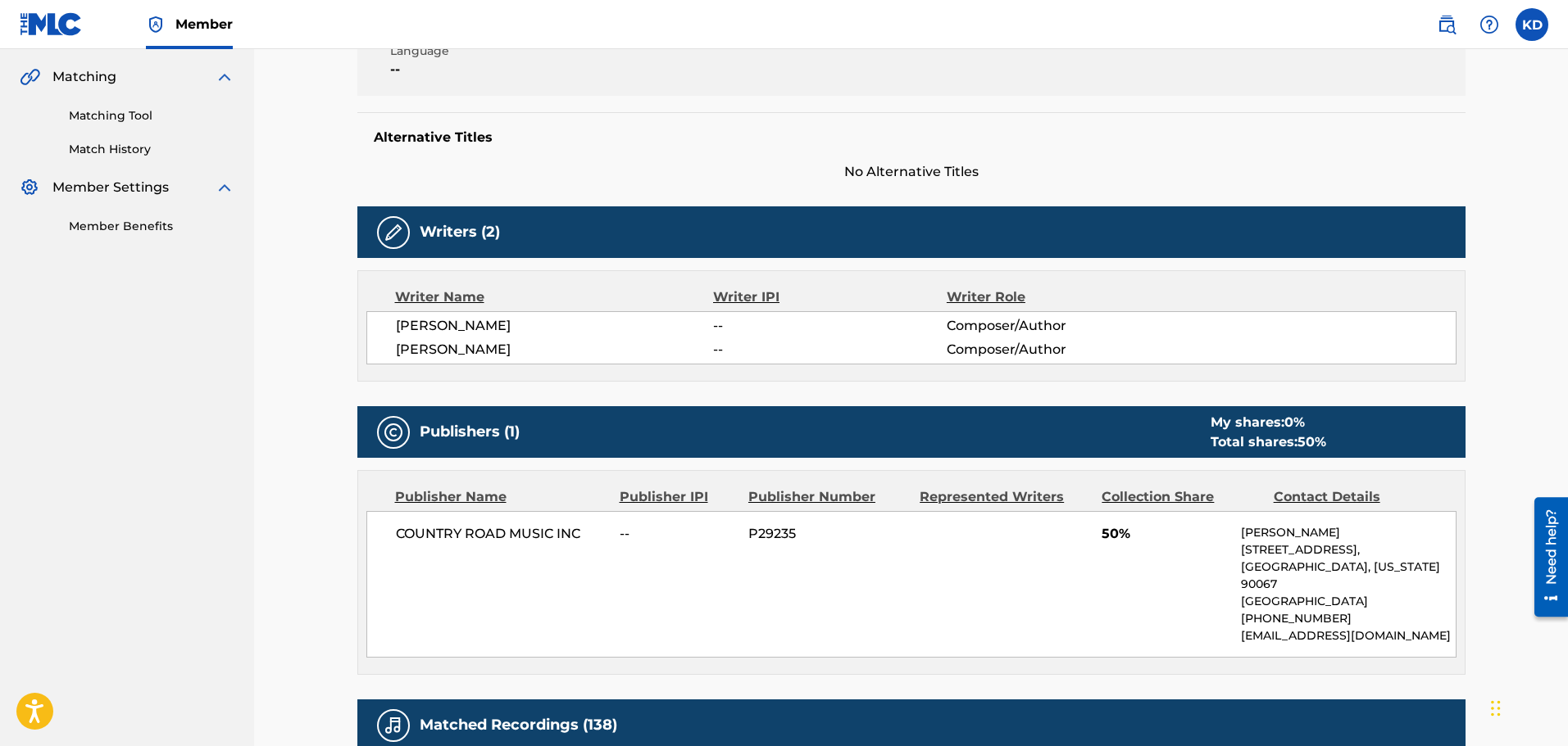
scroll to position [328, 0]
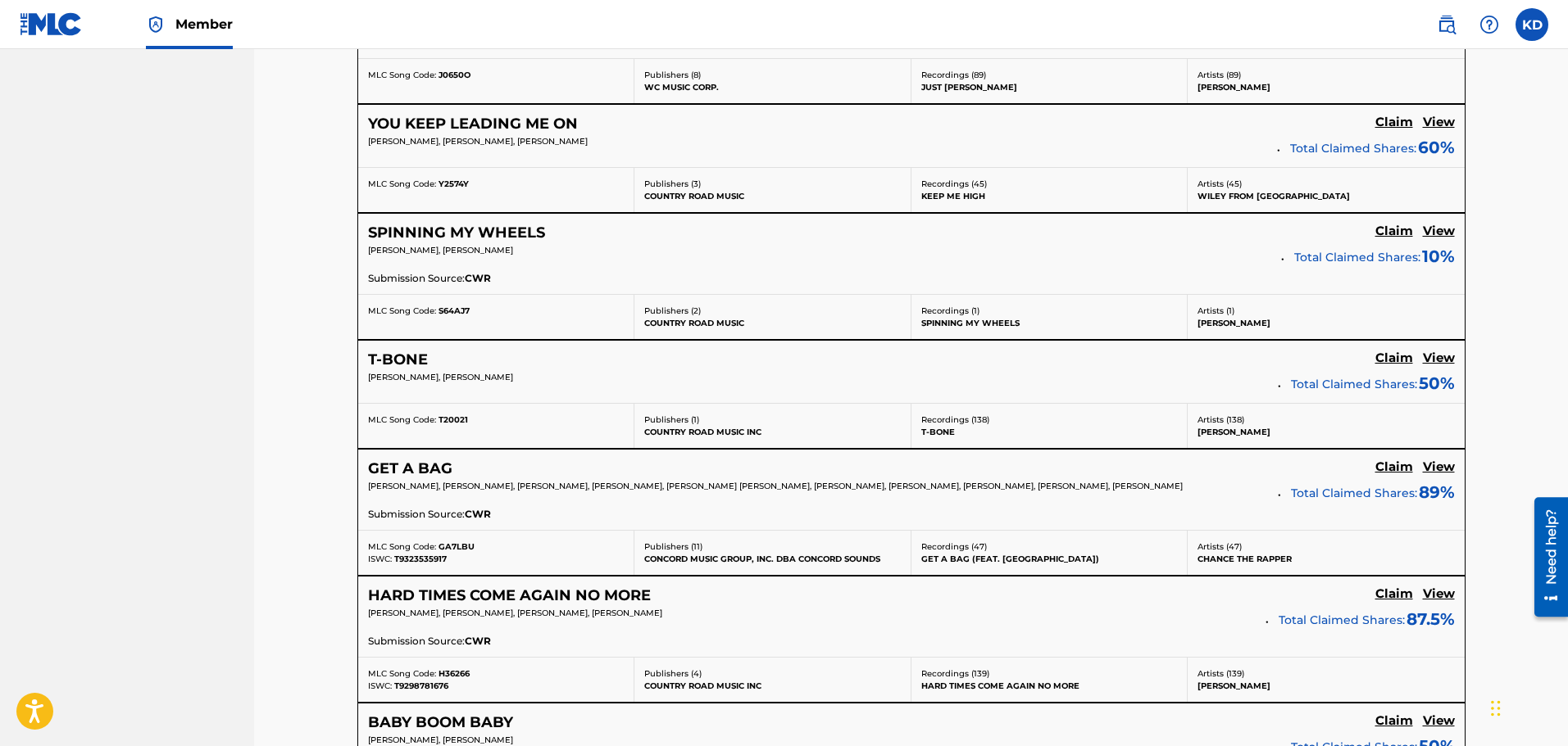
scroll to position [805, 0]
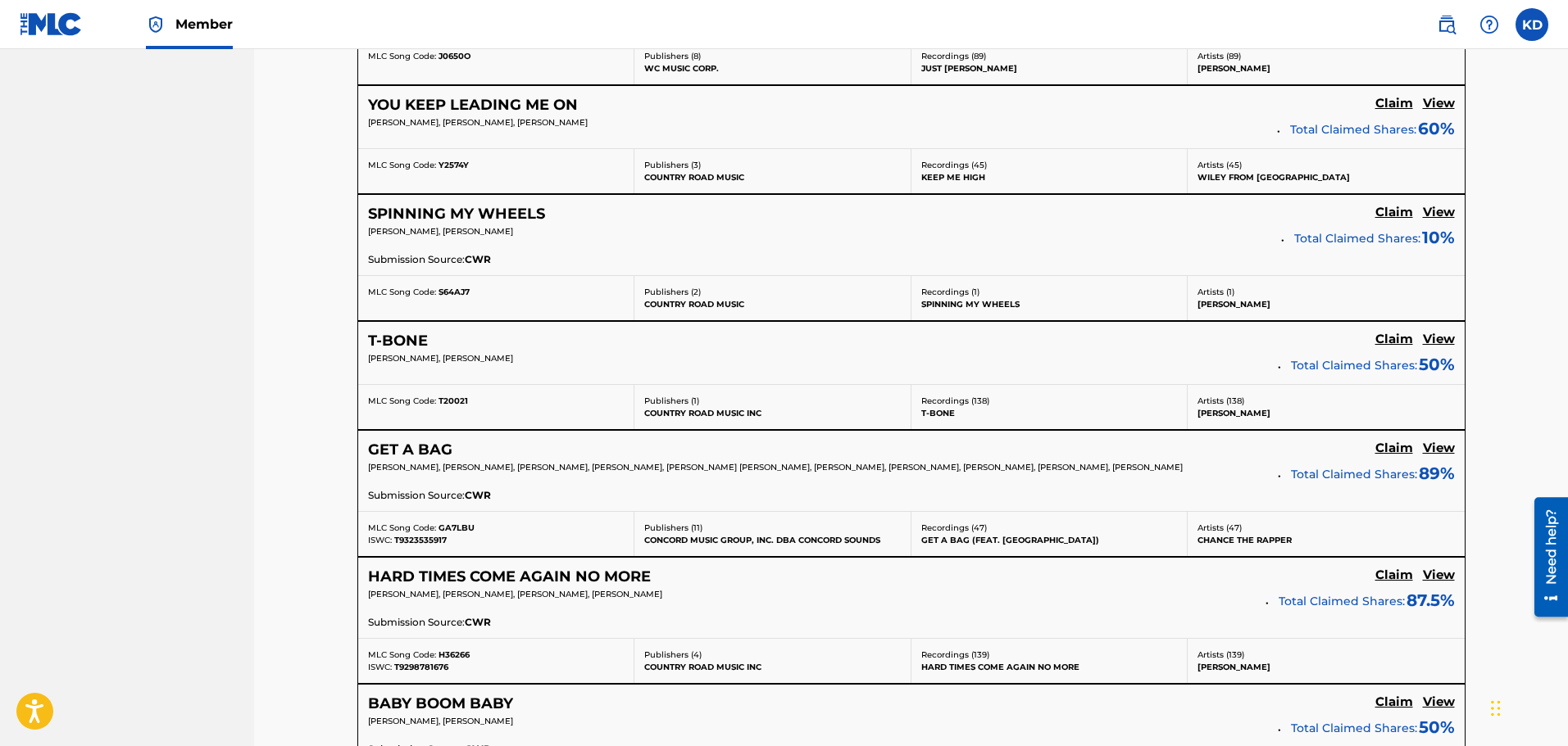
click at [1042, 453] on h5 "View" at bounding box center [1438, 449] width 32 height 16
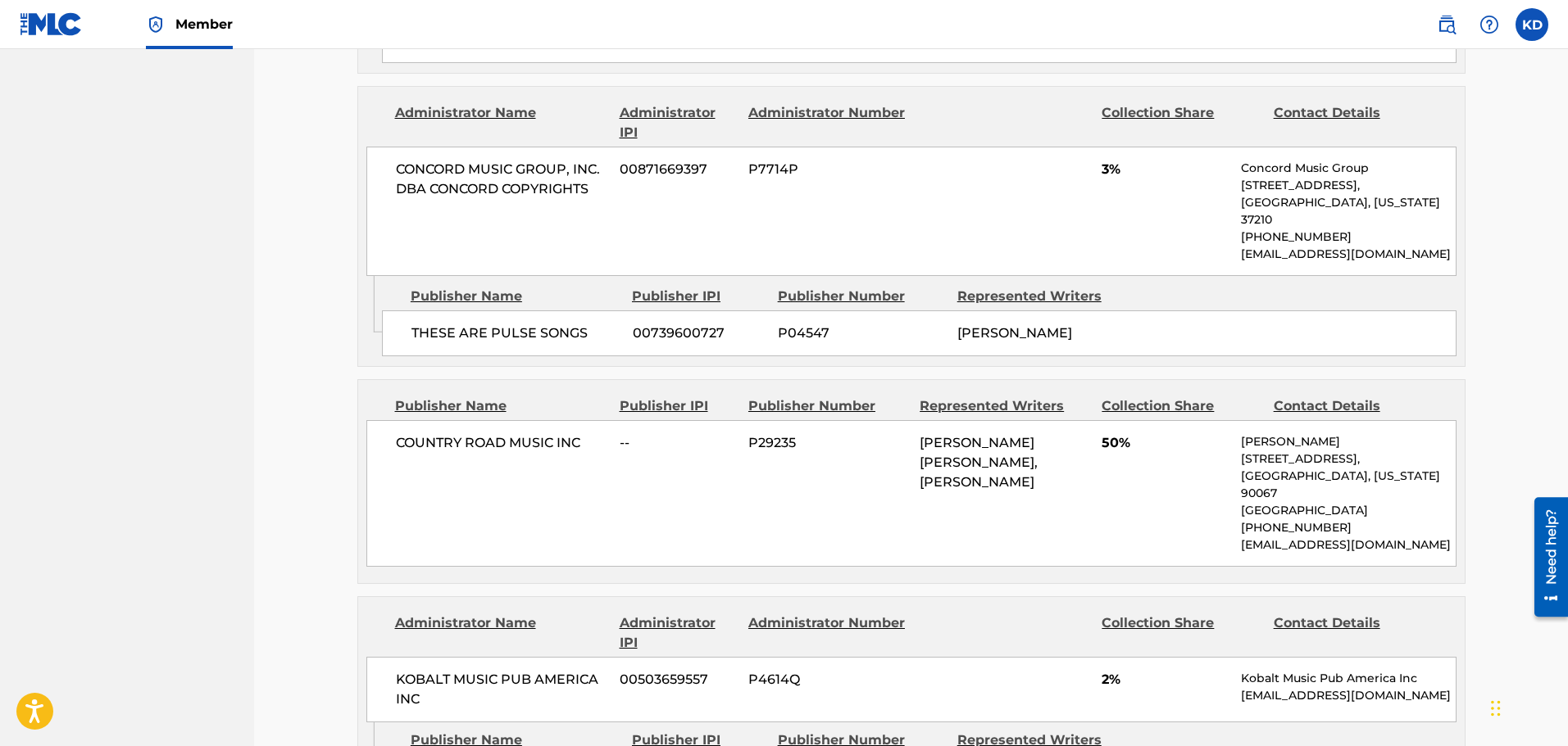
scroll to position [2130, 0]
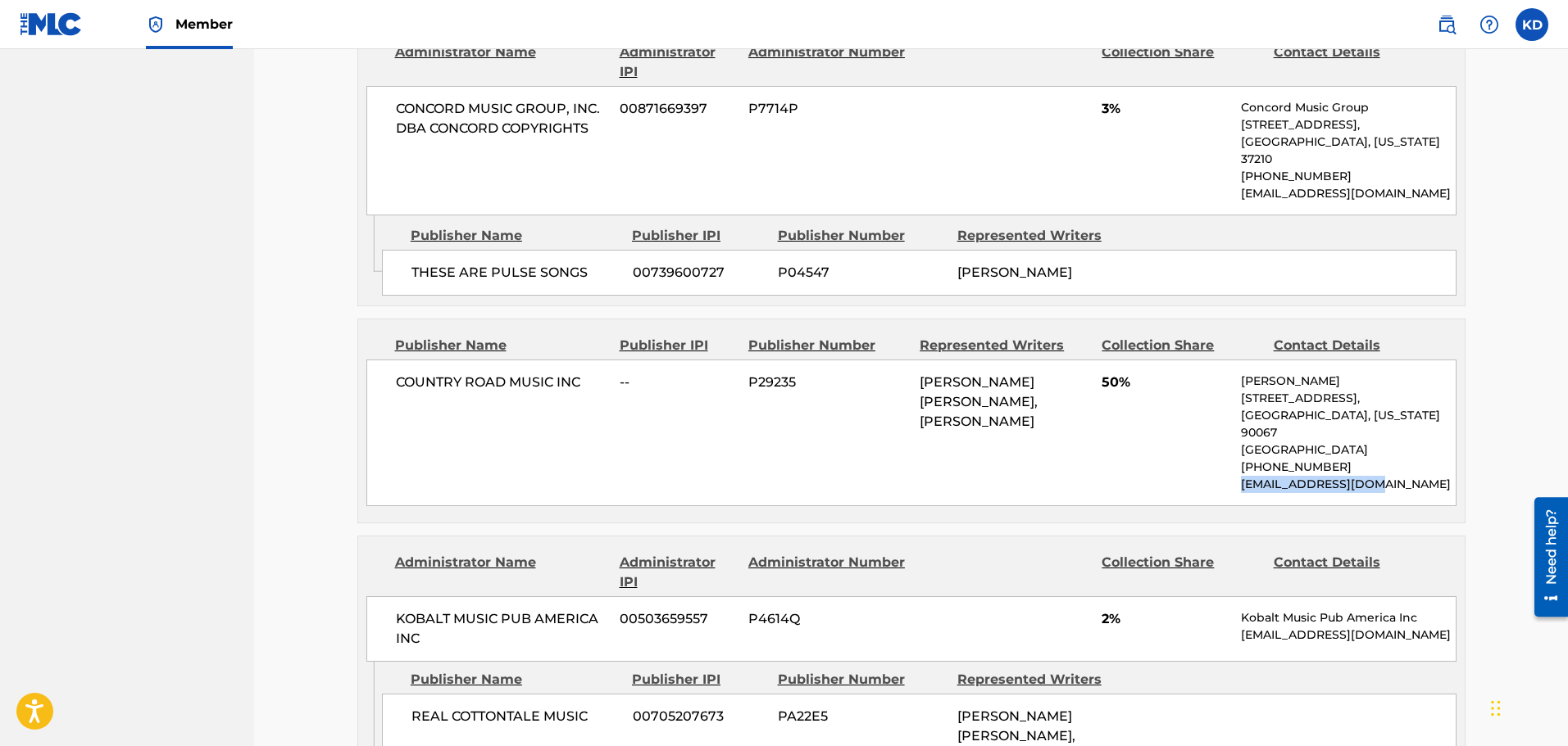
drag, startPoint x: 1385, startPoint y: 400, endPoint x: 1216, endPoint y: 402, distance: 169.0
click at [1042, 402] on div "COUNTRY ROAD MUSIC INC -- P29235 [PERSON_NAME] [PERSON_NAME], [PERSON_NAME] 50%…" at bounding box center [912, 433] width 1090 height 147
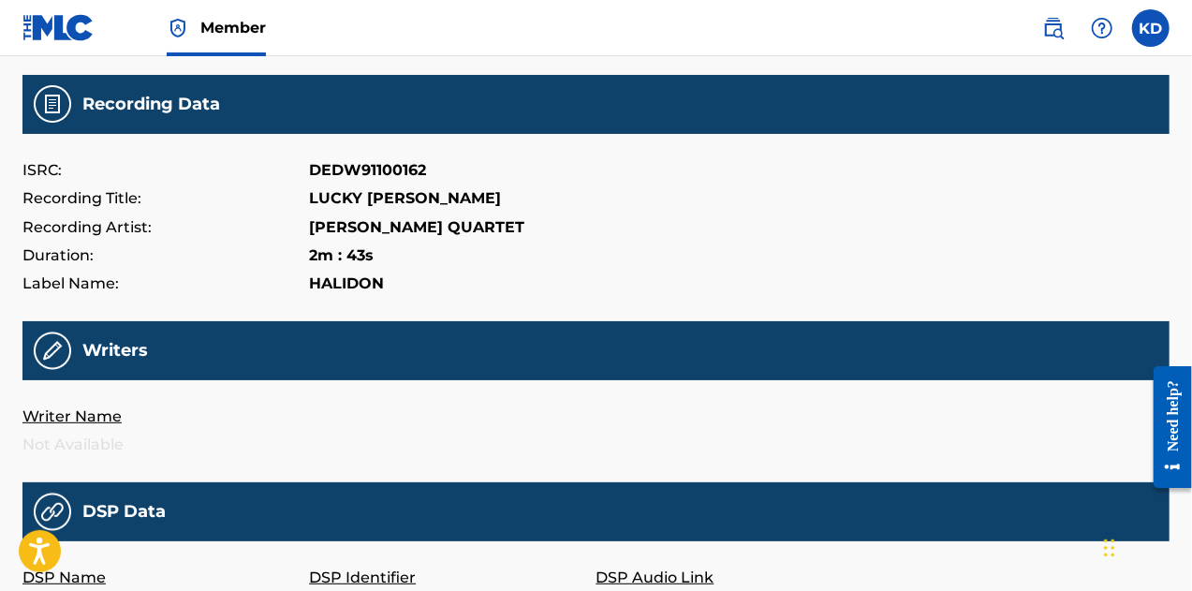
scroll to position [184, 0]
